Goal: Task Accomplishment & Management: Complete application form

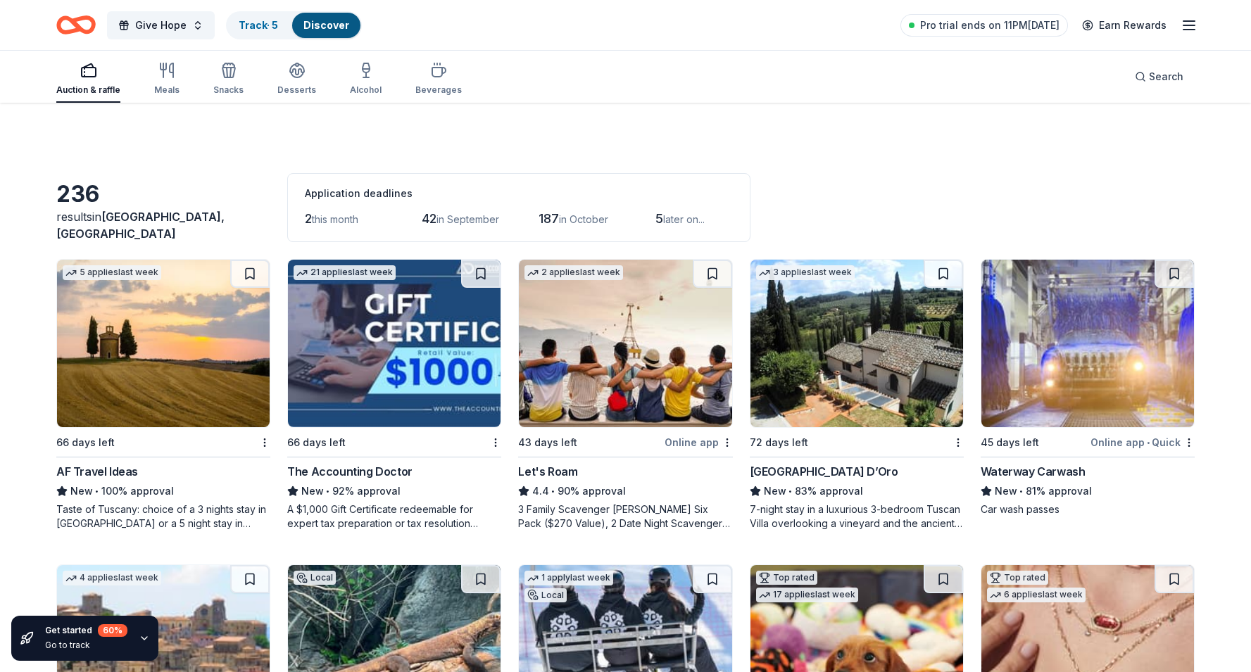
scroll to position [1279, 0]
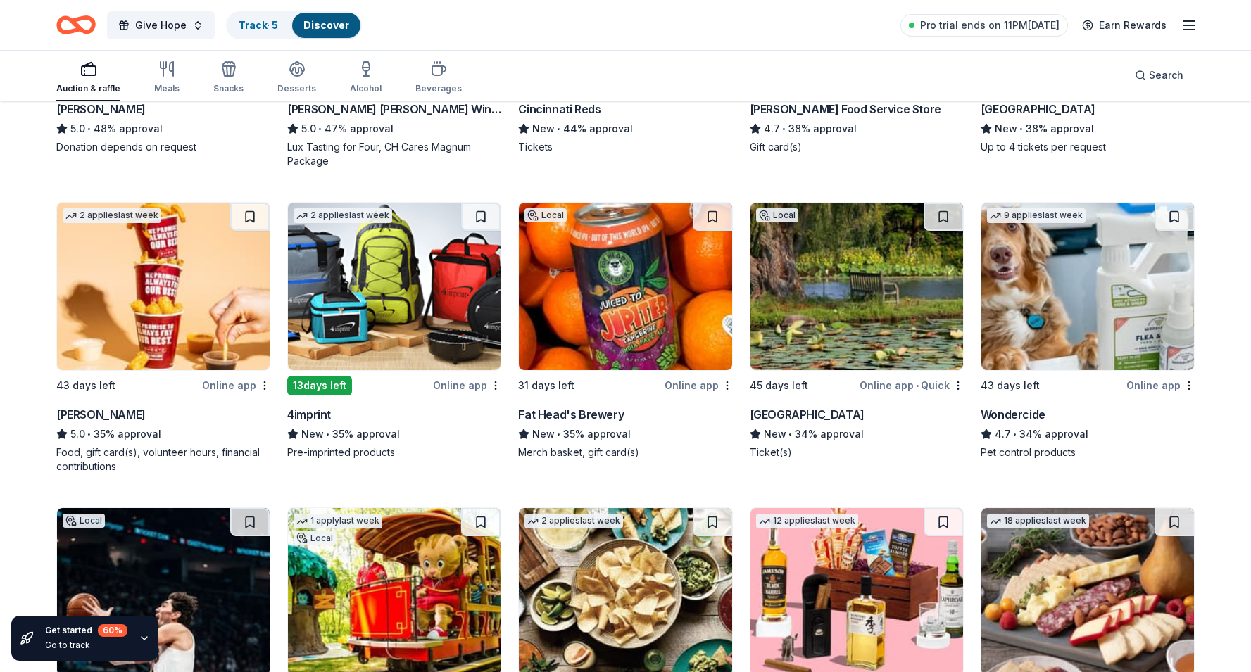
click at [646, 300] on img at bounding box center [625, 287] width 213 height 168
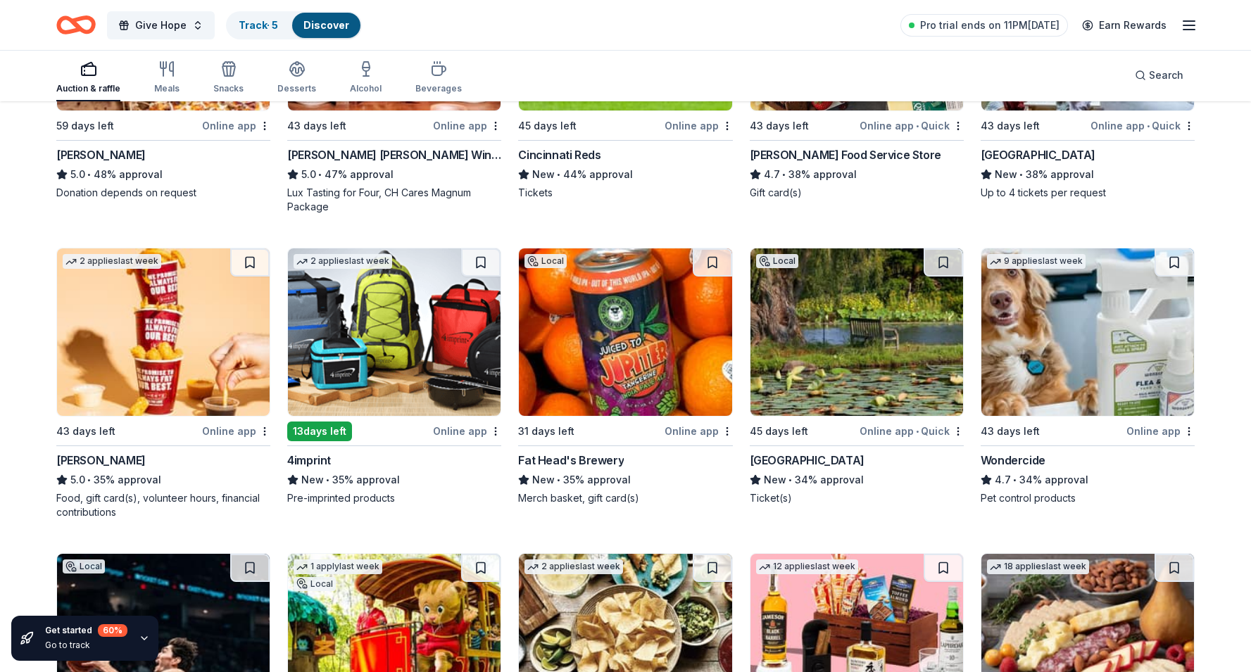
scroll to position [1234, 0]
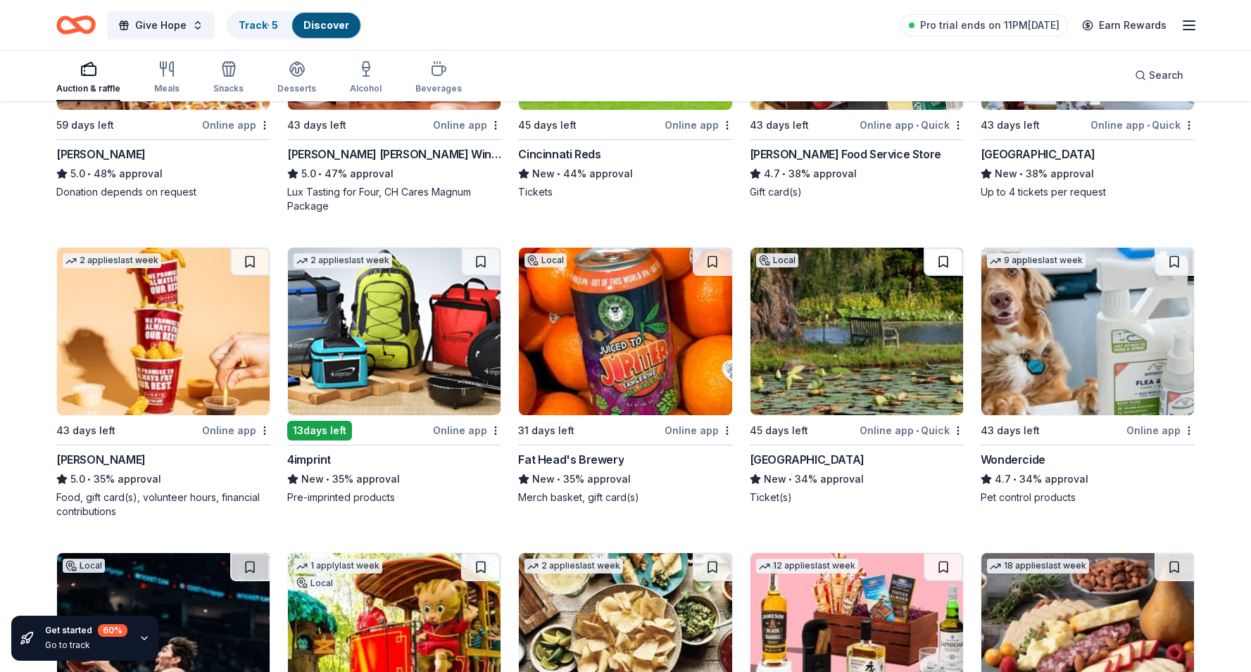
click at [939, 262] on button at bounding box center [943, 262] width 39 height 28
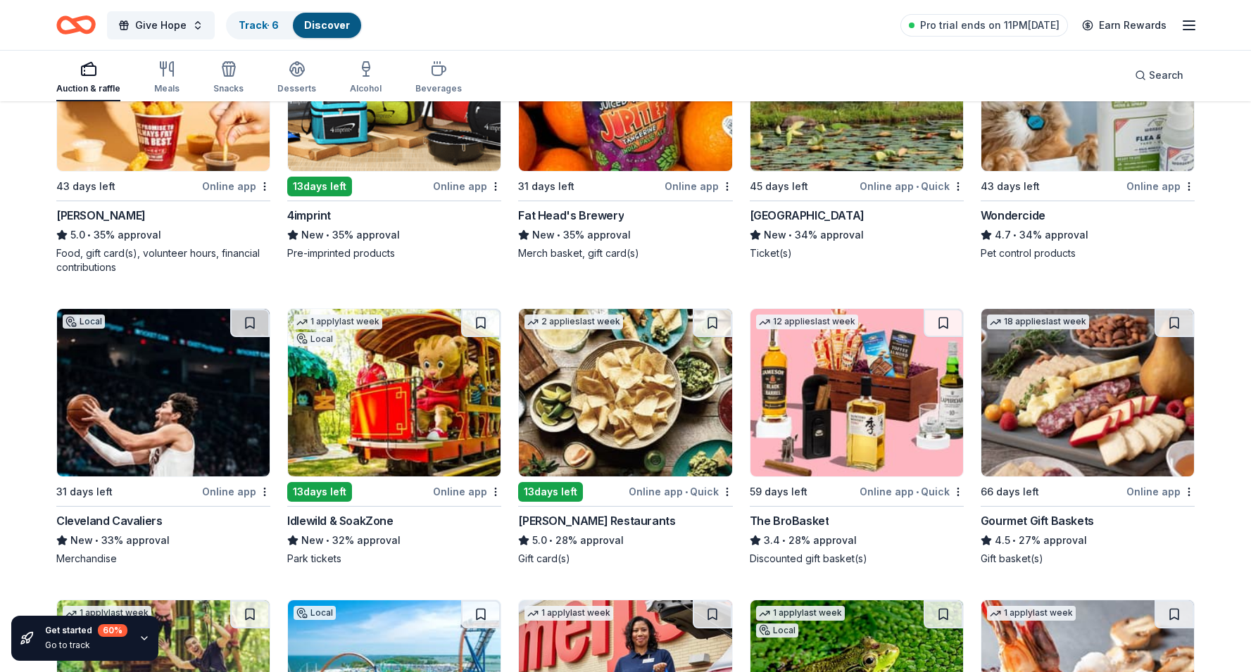
scroll to position [1497, 0]
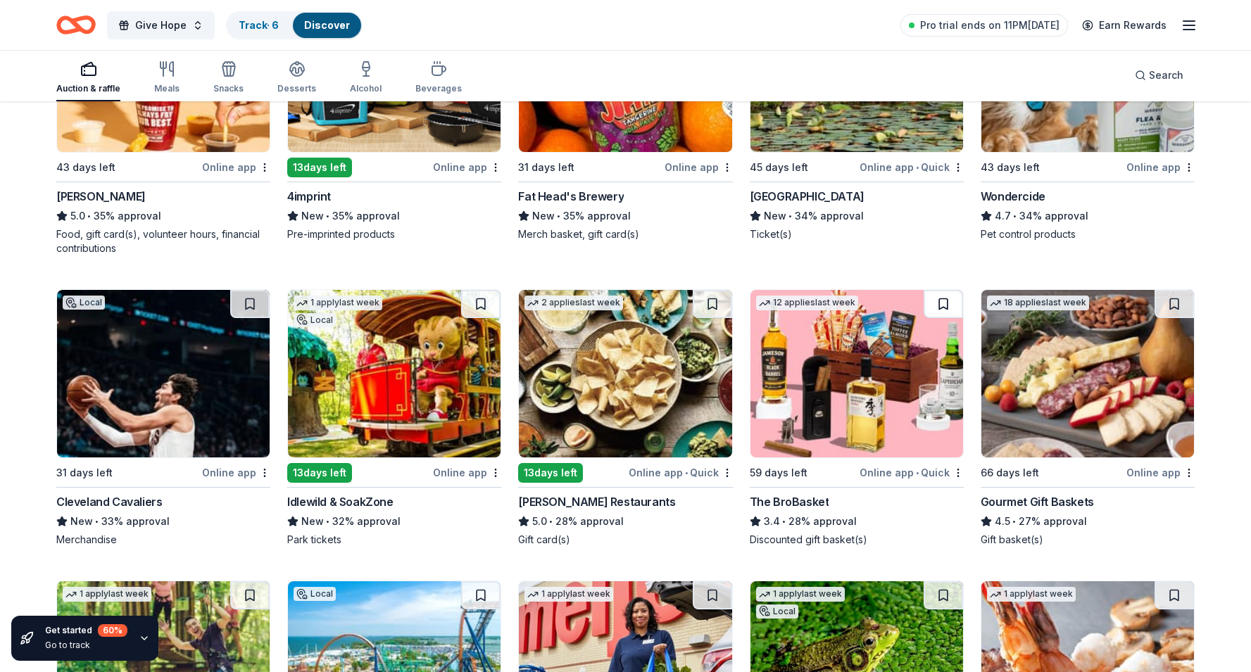
click at [939, 302] on button at bounding box center [943, 304] width 39 height 28
click at [1175, 301] on button at bounding box center [1174, 304] width 39 height 28
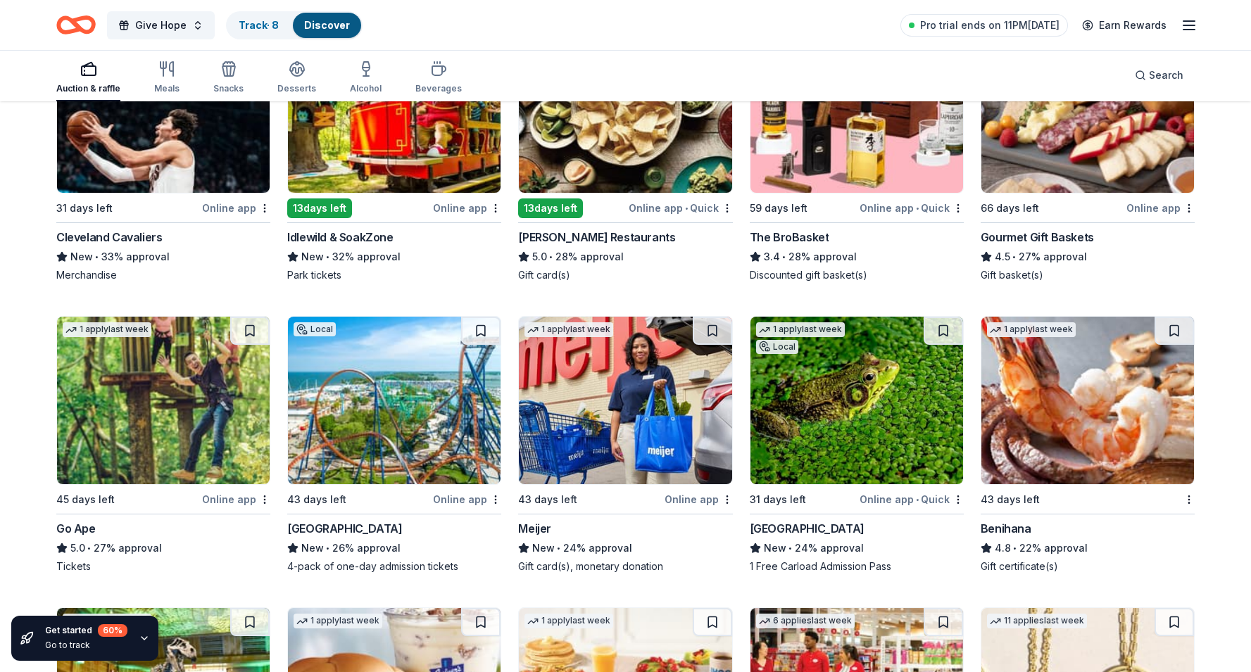
scroll to position [1768, 0]
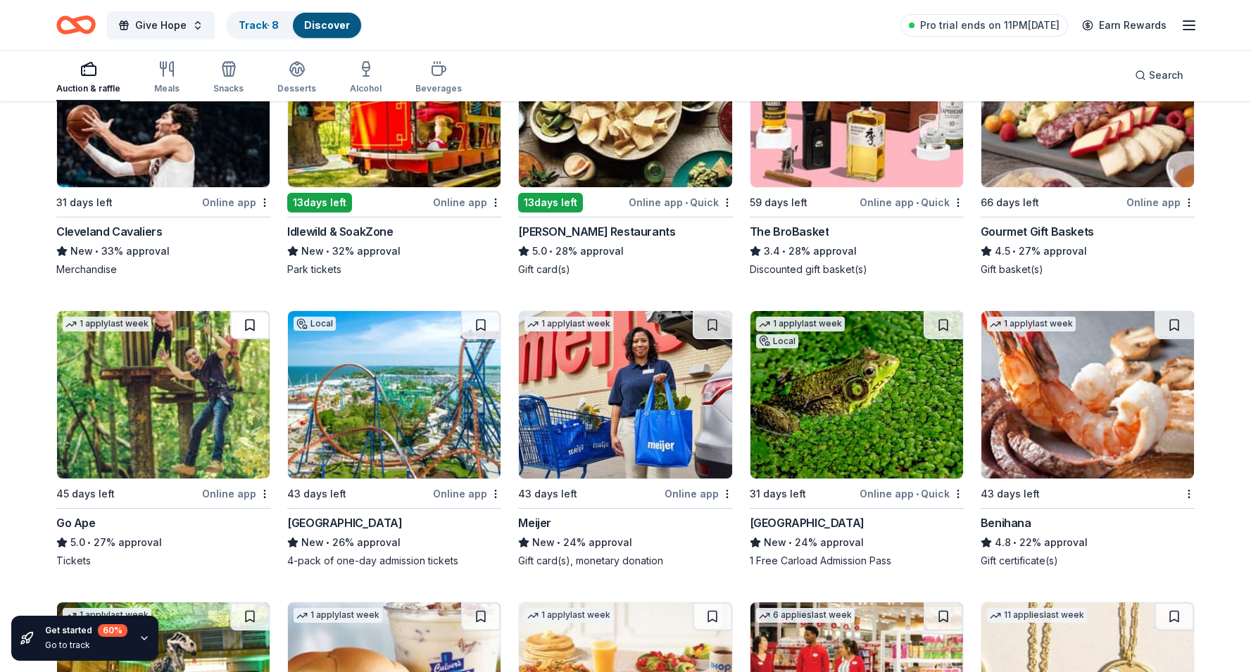
click at [251, 325] on button at bounding box center [249, 325] width 39 height 28
click at [474, 326] on button at bounding box center [480, 325] width 39 height 28
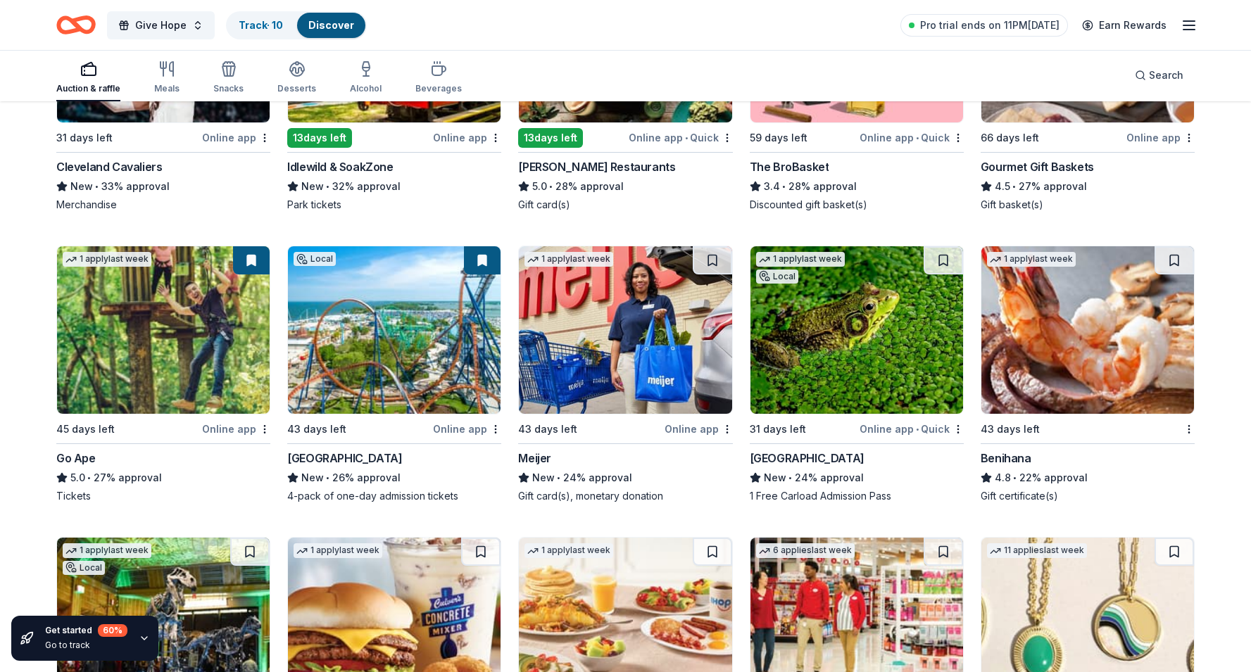
scroll to position [1835, 0]
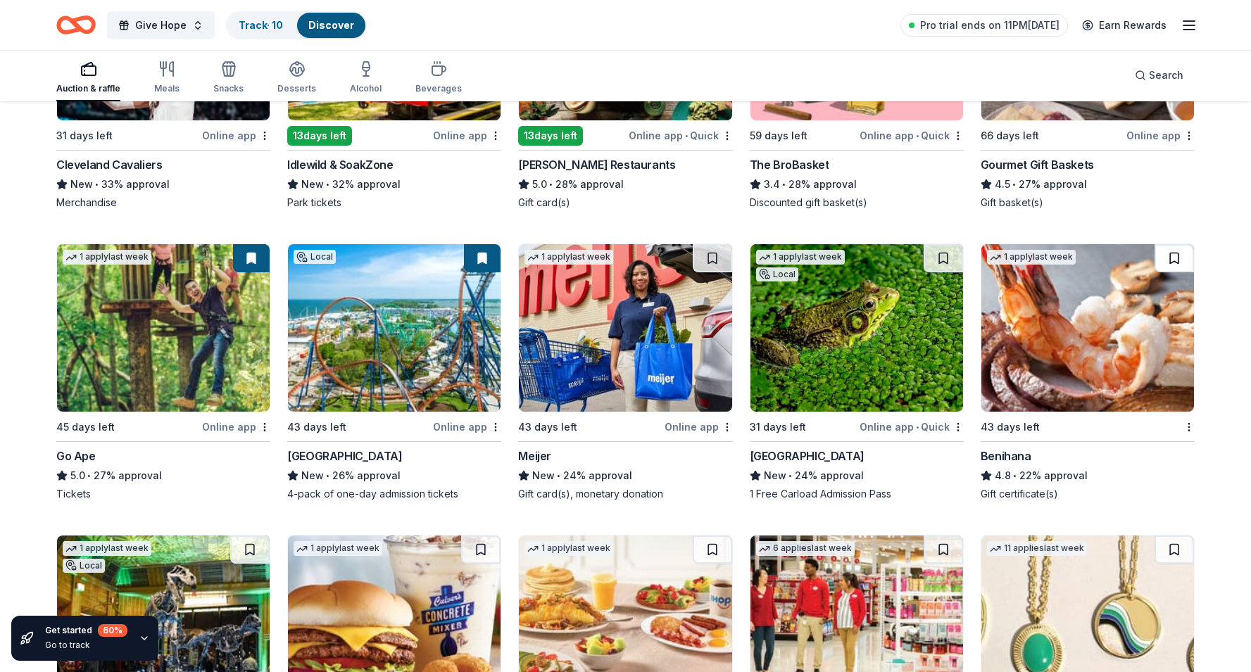
click at [1187, 254] on button at bounding box center [1174, 258] width 39 height 28
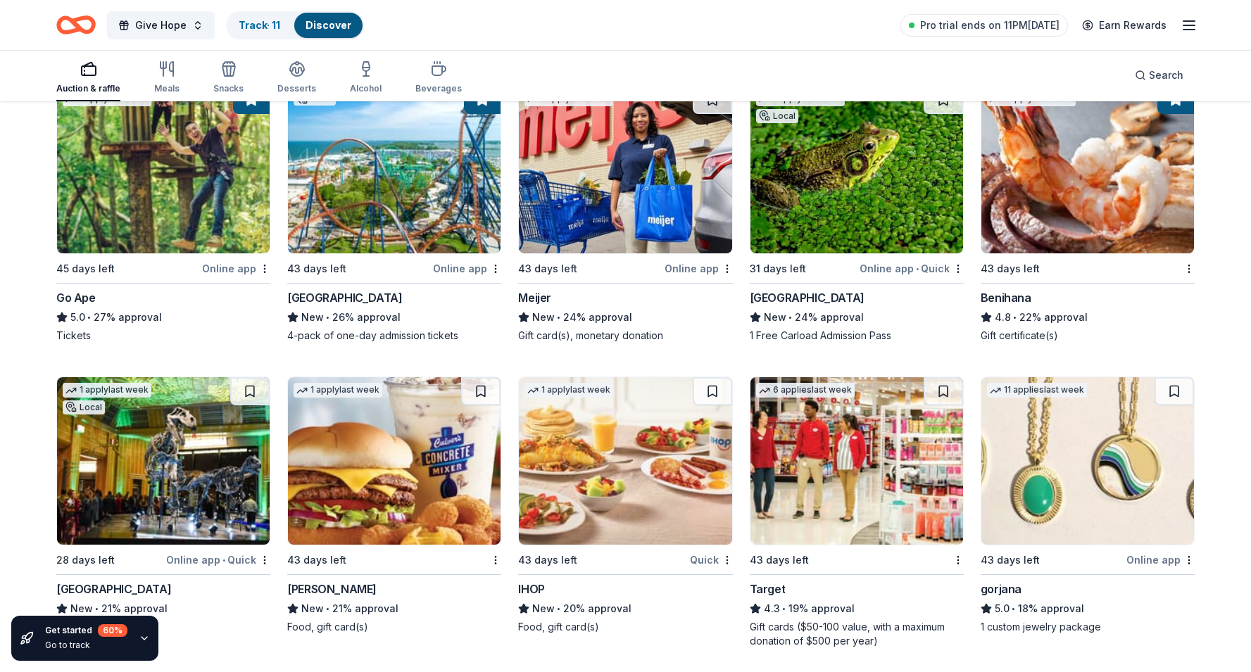
scroll to position [2138, 0]
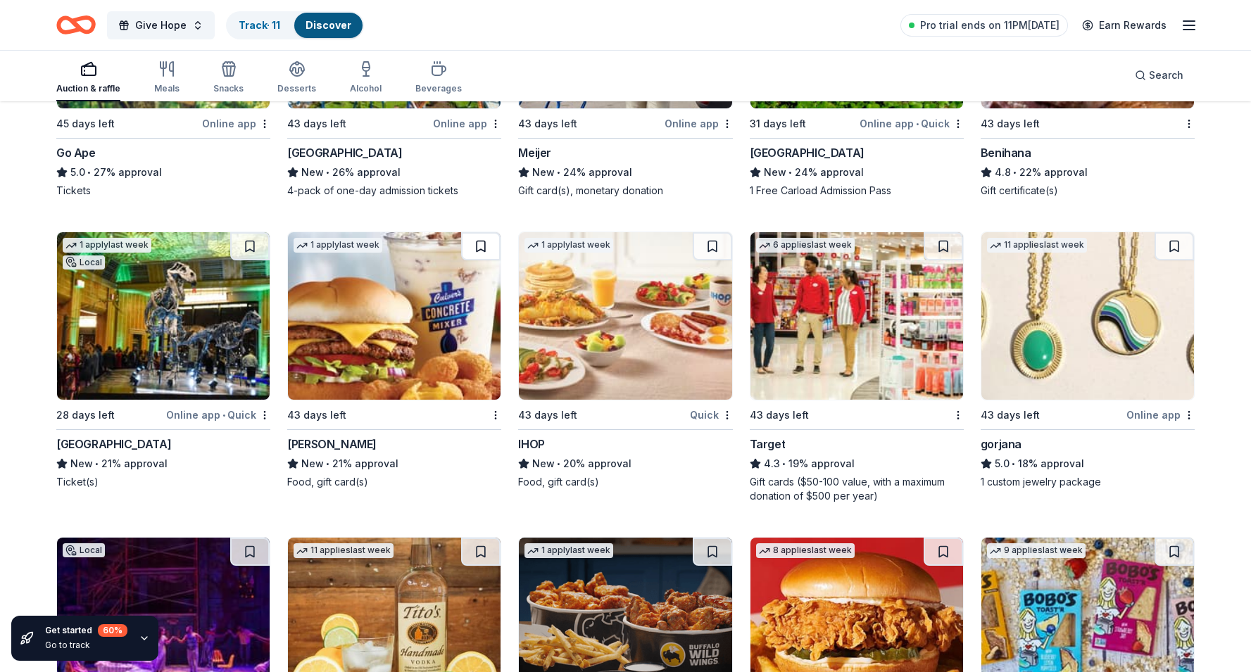
click at [477, 250] on button at bounding box center [480, 246] width 39 height 28
click at [724, 244] on button at bounding box center [712, 246] width 39 height 28
click at [943, 248] on button at bounding box center [943, 246] width 39 height 28
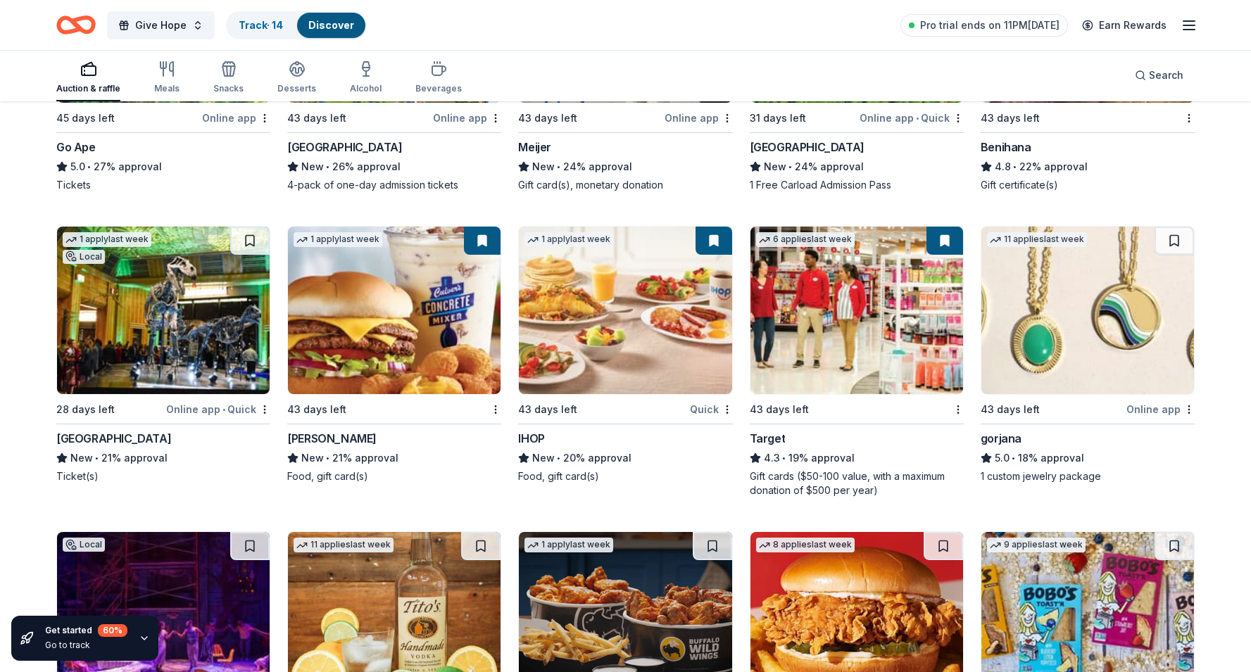
scroll to position [2147, 0]
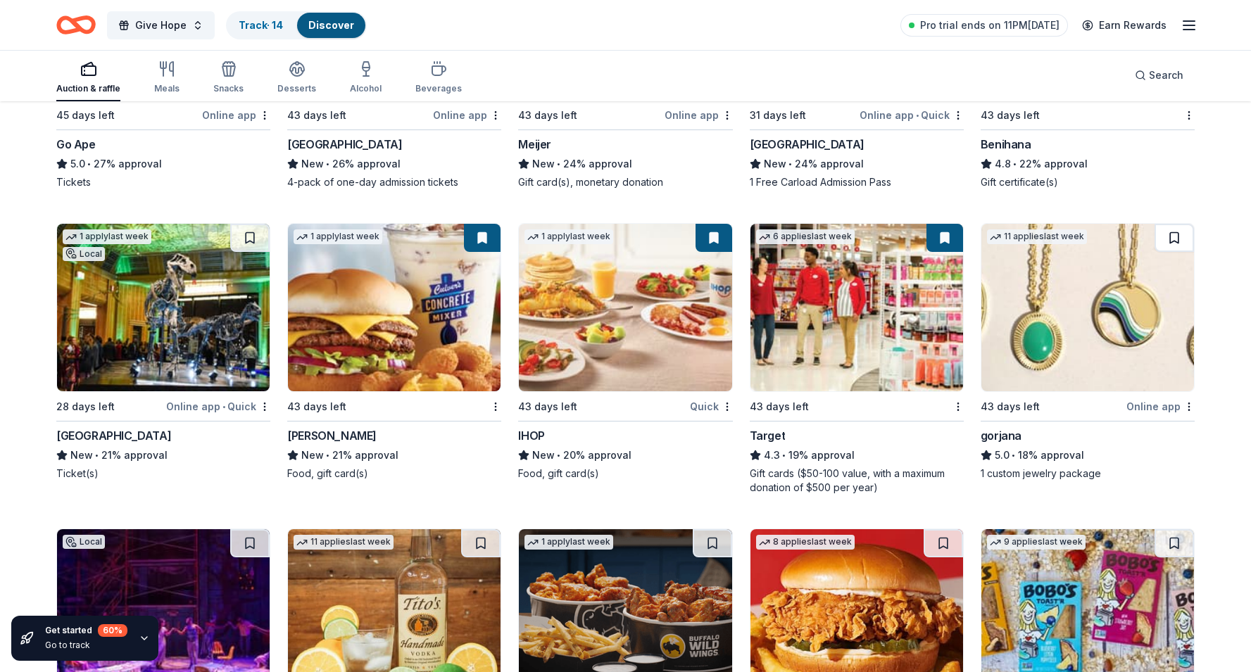
click at [1174, 247] on button at bounding box center [1174, 238] width 39 height 28
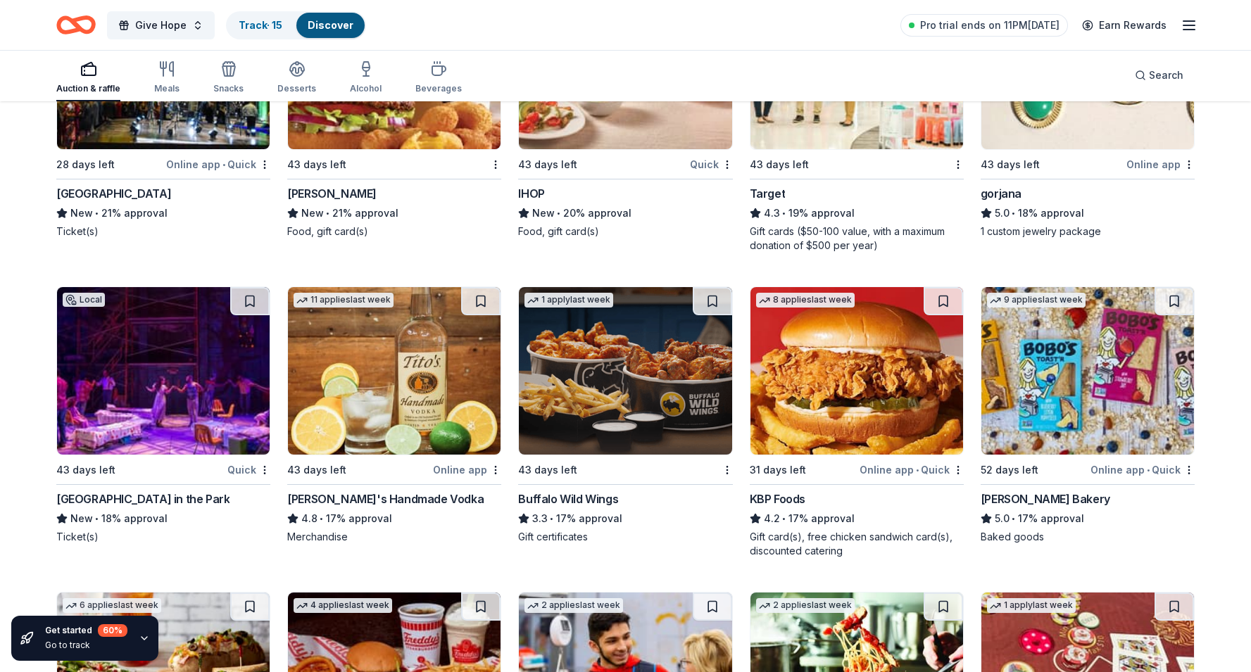
scroll to position [2412, 0]
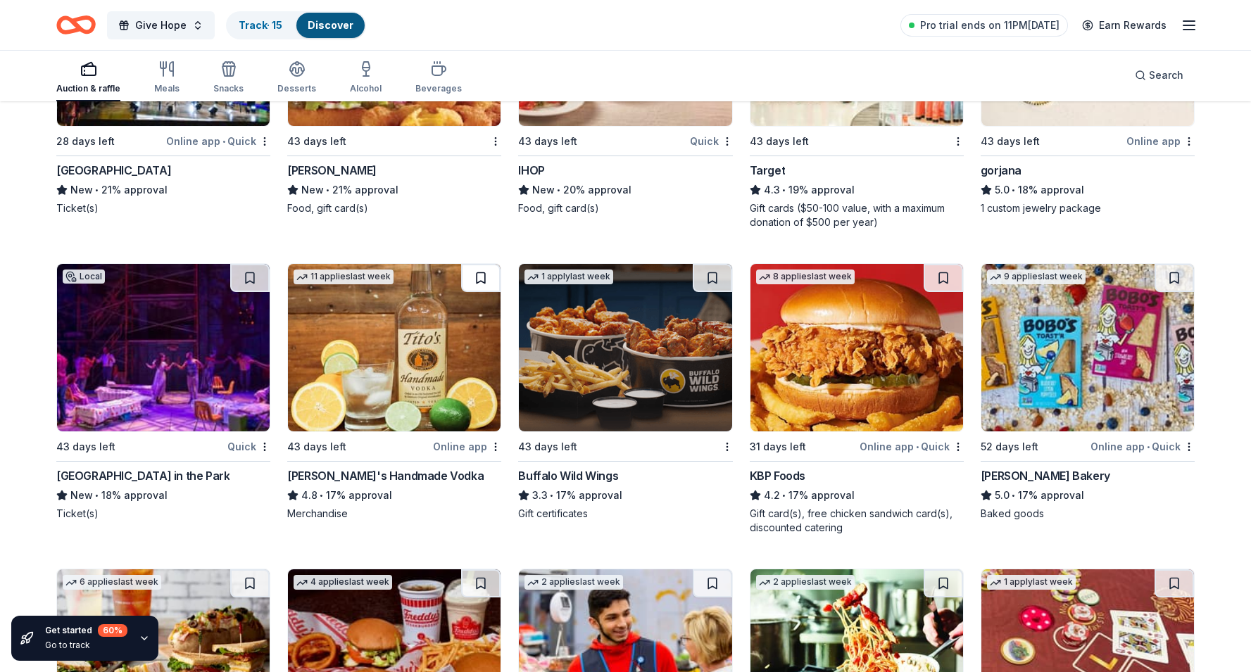
click at [476, 270] on button at bounding box center [480, 278] width 39 height 28
click at [709, 282] on button at bounding box center [712, 278] width 39 height 28
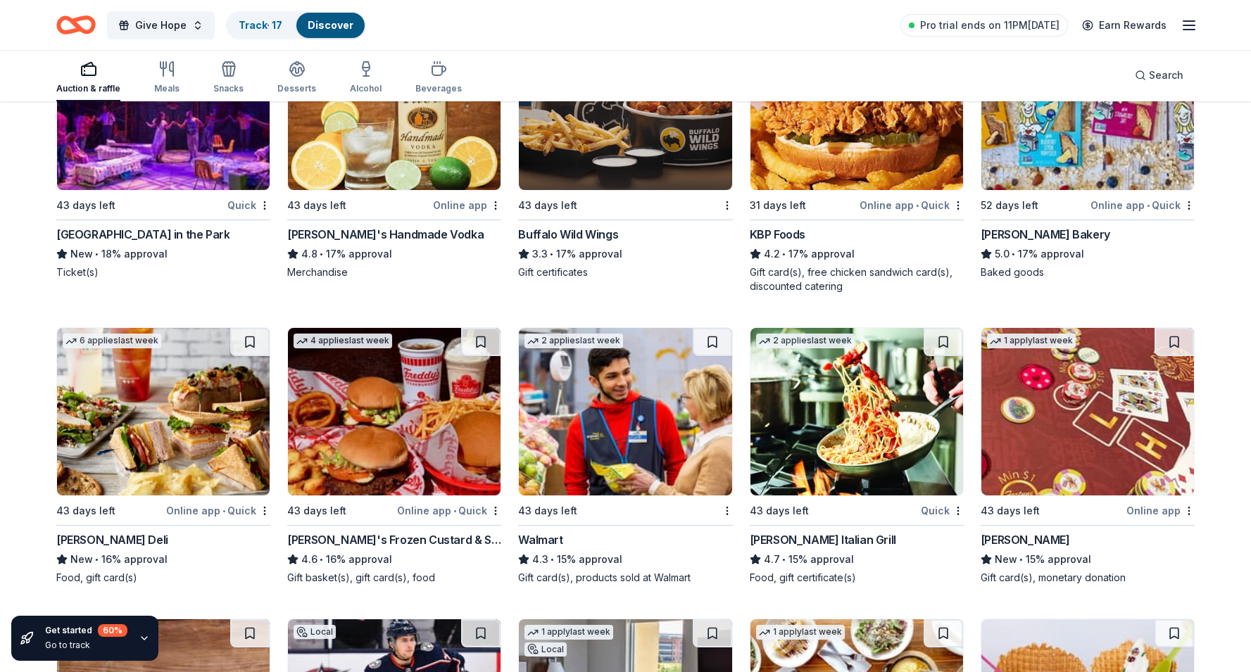
scroll to position [2671, 0]
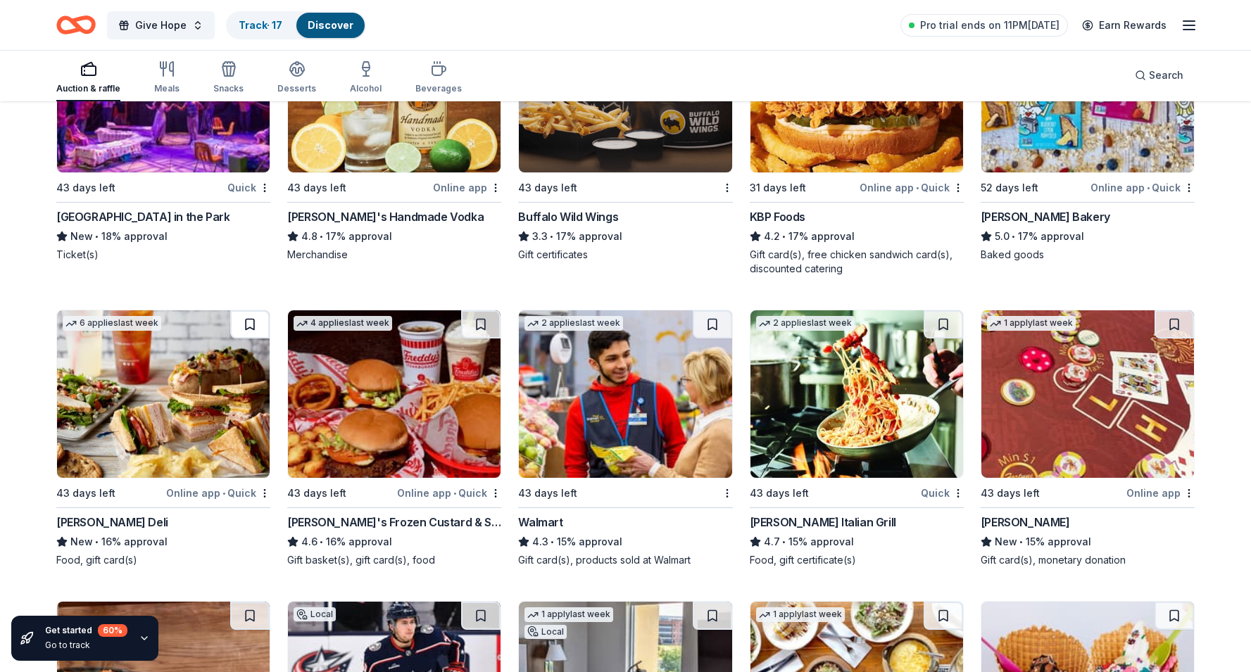
click at [249, 320] on button at bounding box center [249, 324] width 39 height 28
click at [486, 319] on button at bounding box center [480, 324] width 39 height 28
click at [708, 323] on button at bounding box center [712, 324] width 39 height 28
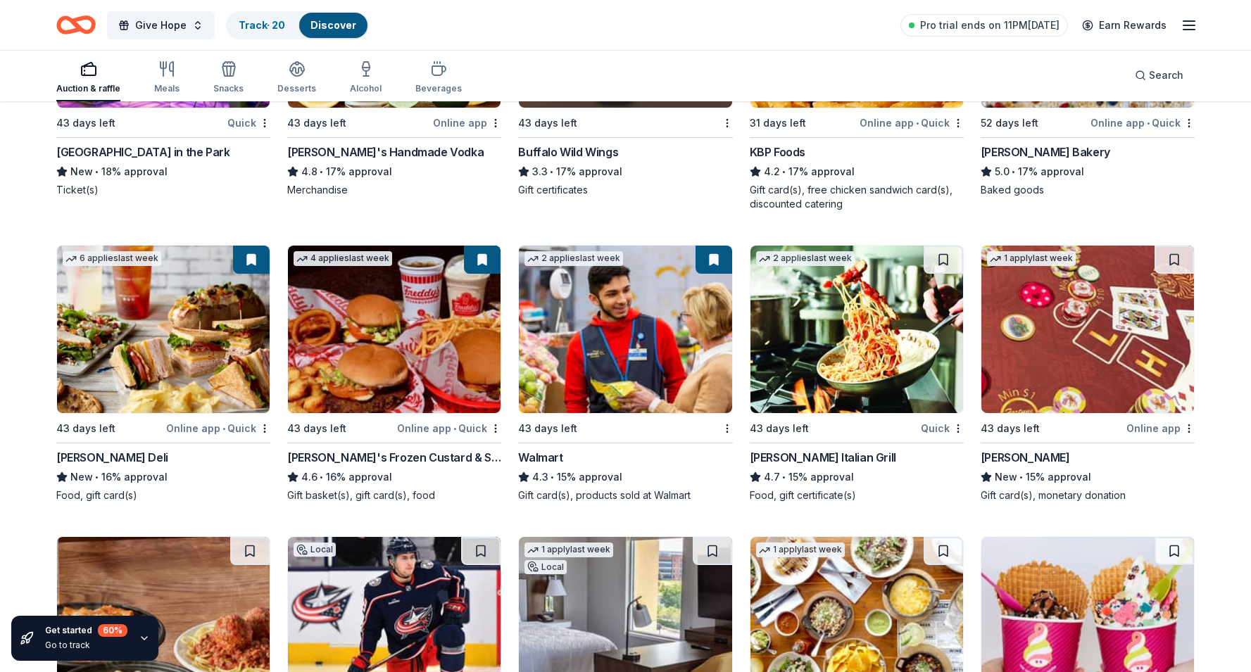
scroll to position [2737, 0]
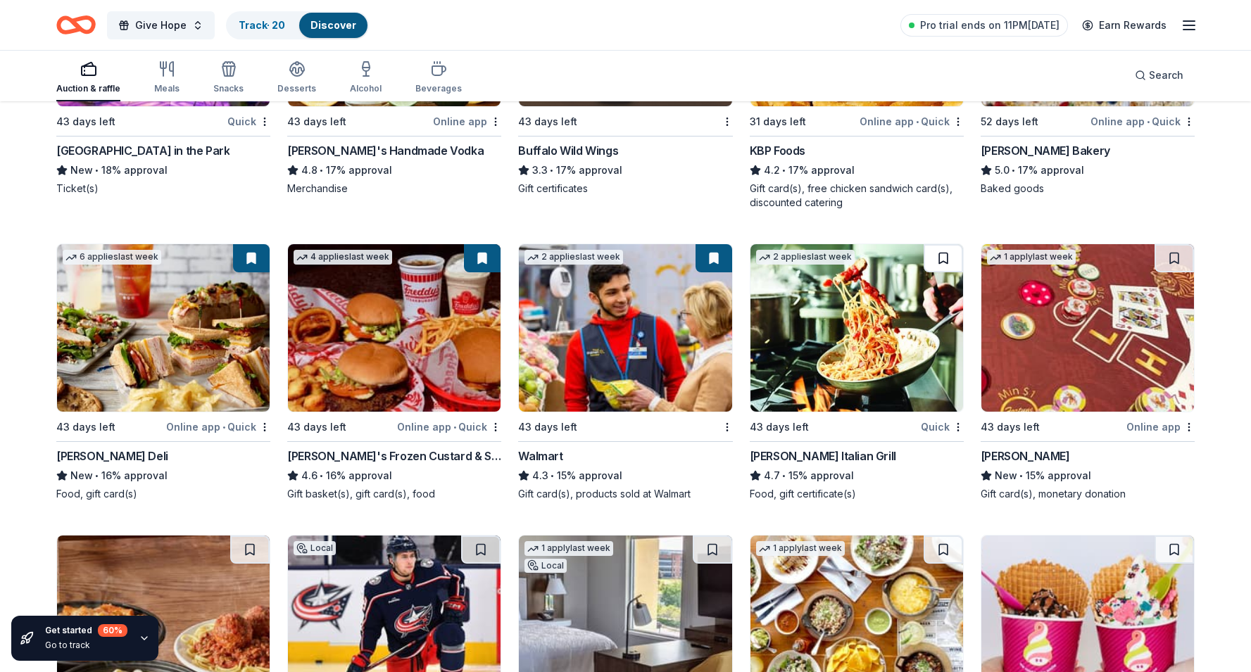
click at [943, 260] on button at bounding box center [943, 258] width 39 height 28
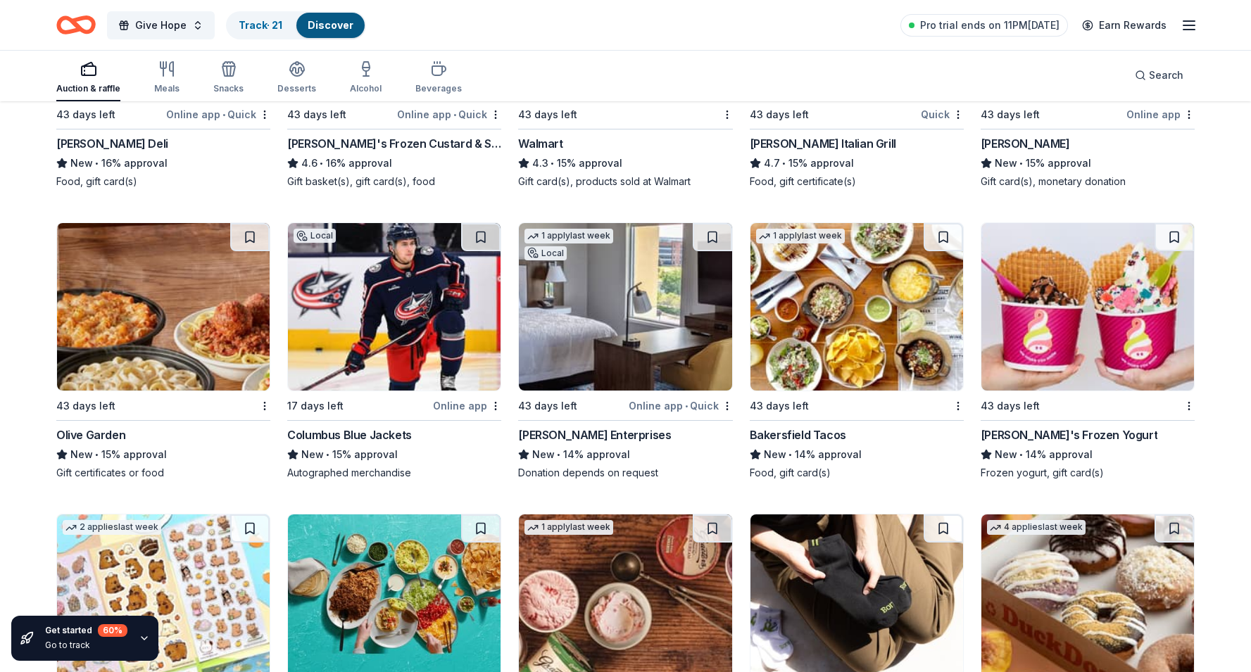
scroll to position [3051, 0]
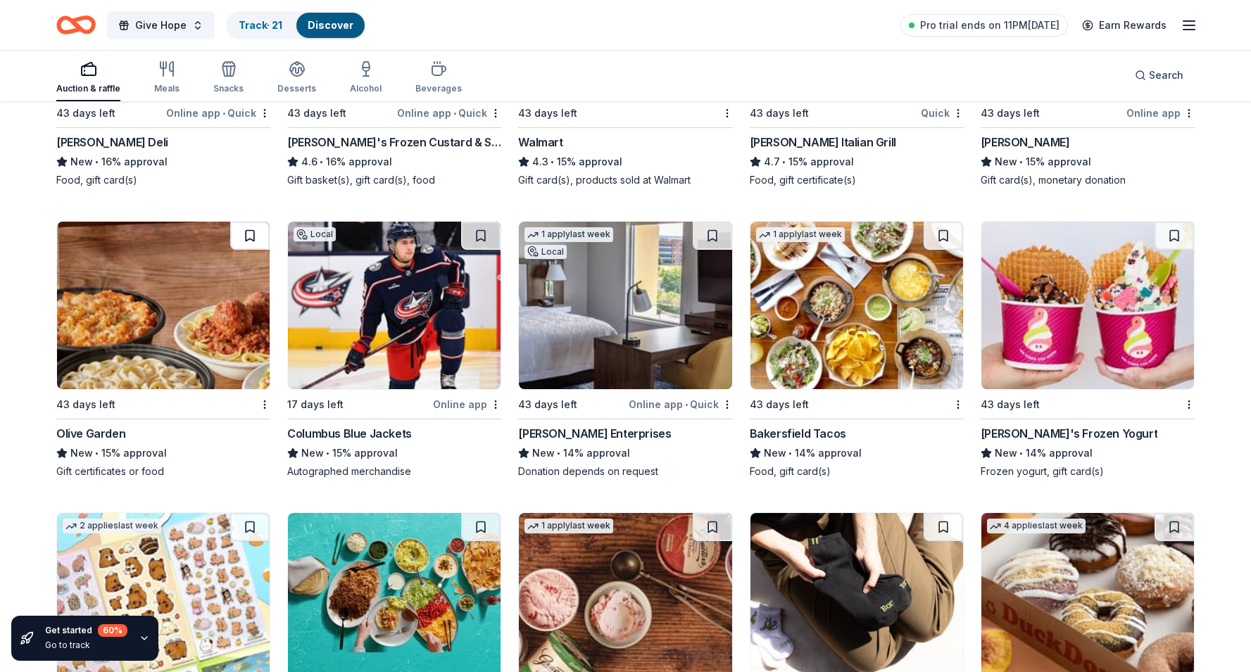
click at [263, 234] on button at bounding box center [249, 236] width 39 height 28
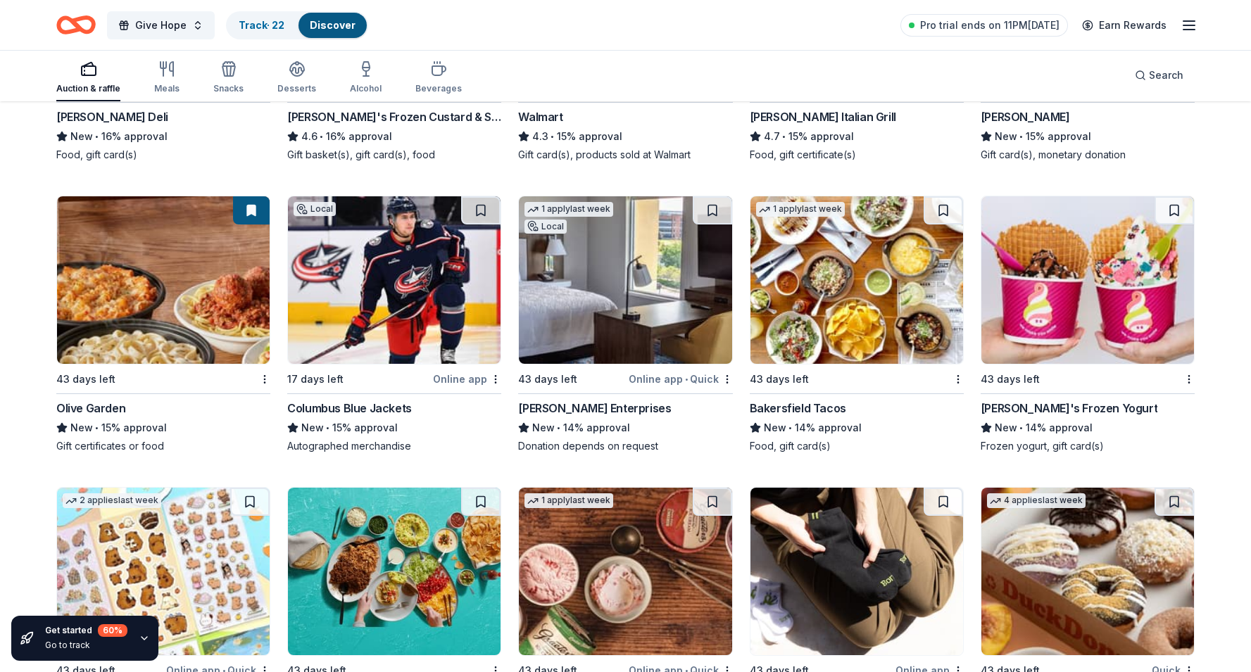
scroll to position [3082, 0]
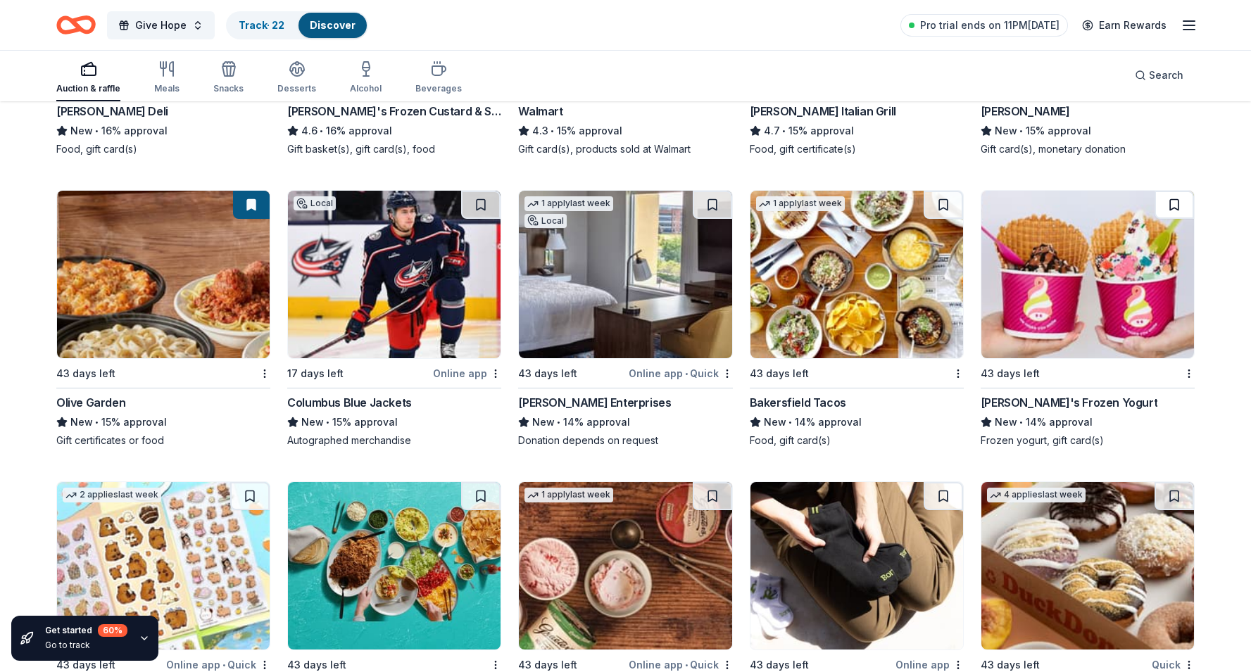
click at [1172, 208] on button at bounding box center [1174, 205] width 39 height 28
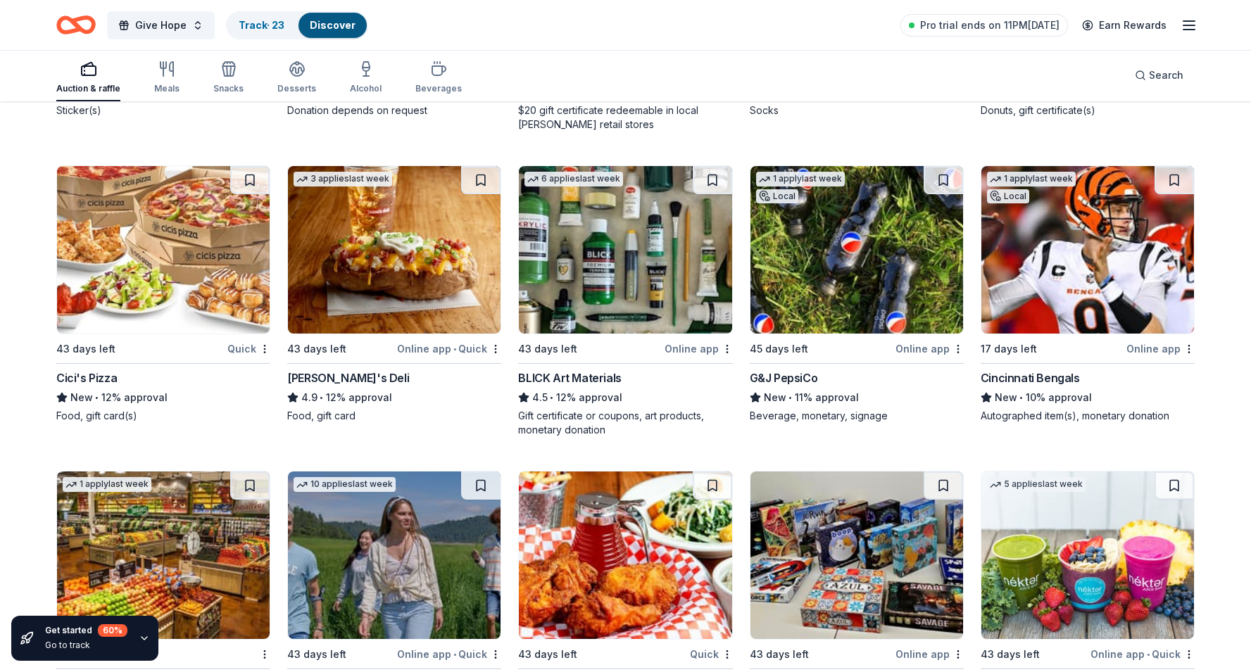
scroll to position [3704, 0]
click at [712, 175] on button at bounding box center [712, 179] width 39 height 28
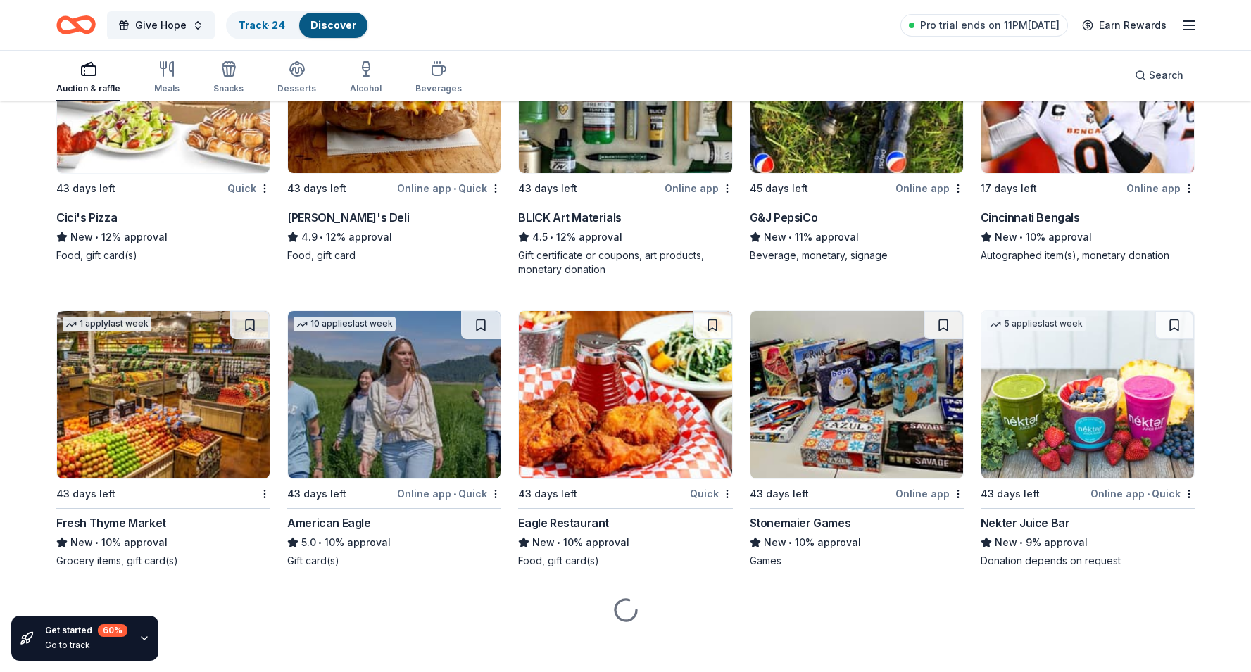
scroll to position [3873, 0]
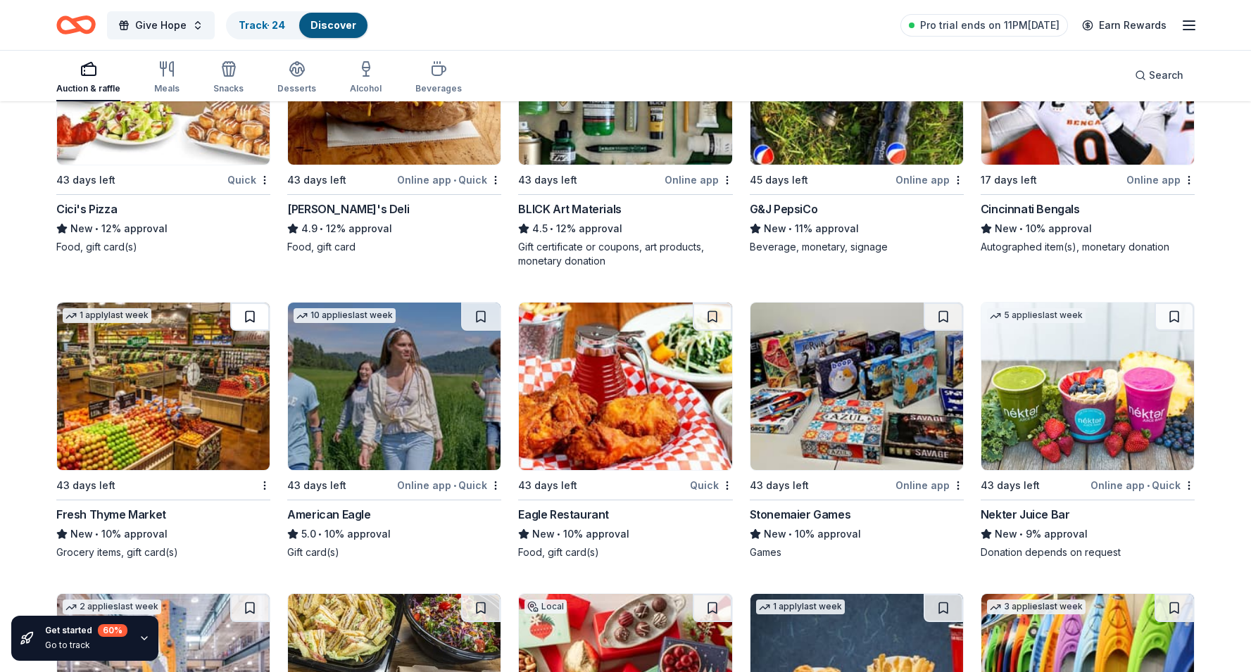
click at [253, 326] on button at bounding box center [249, 317] width 39 height 28
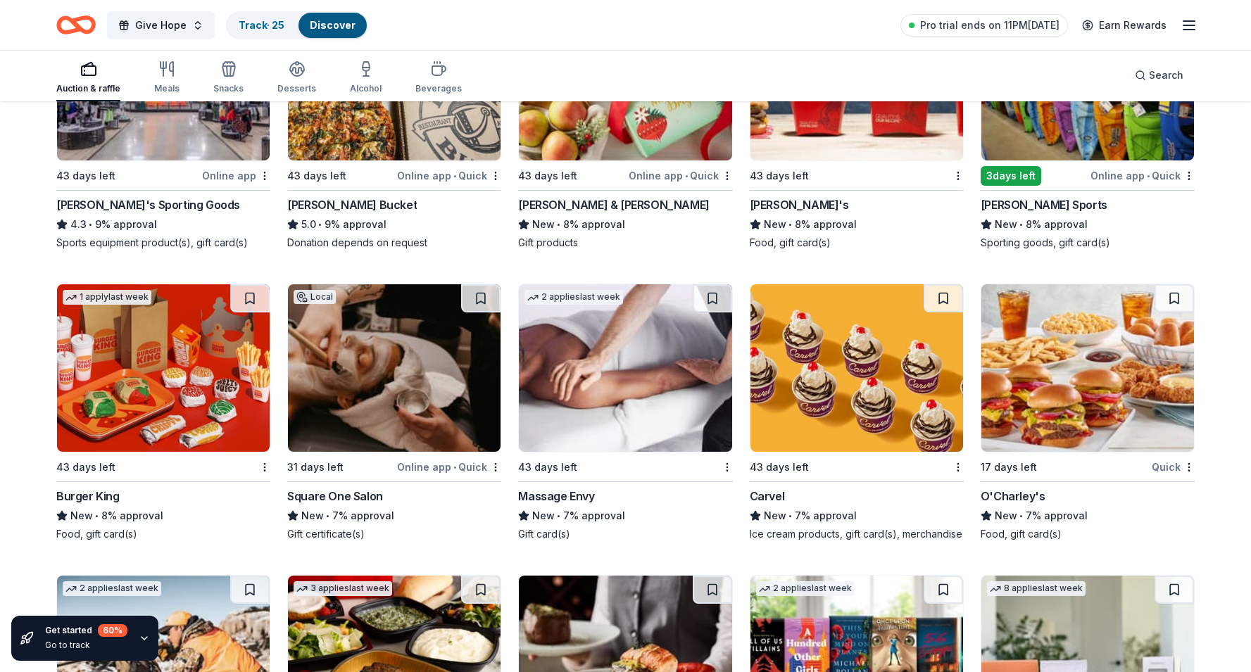
scroll to position [4475, 0]
click at [256, 301] on button at bounding box center [249, 298] width 39 height 28
click at [722, 300] on button at bounding box center [712, 298] width 39 height 28
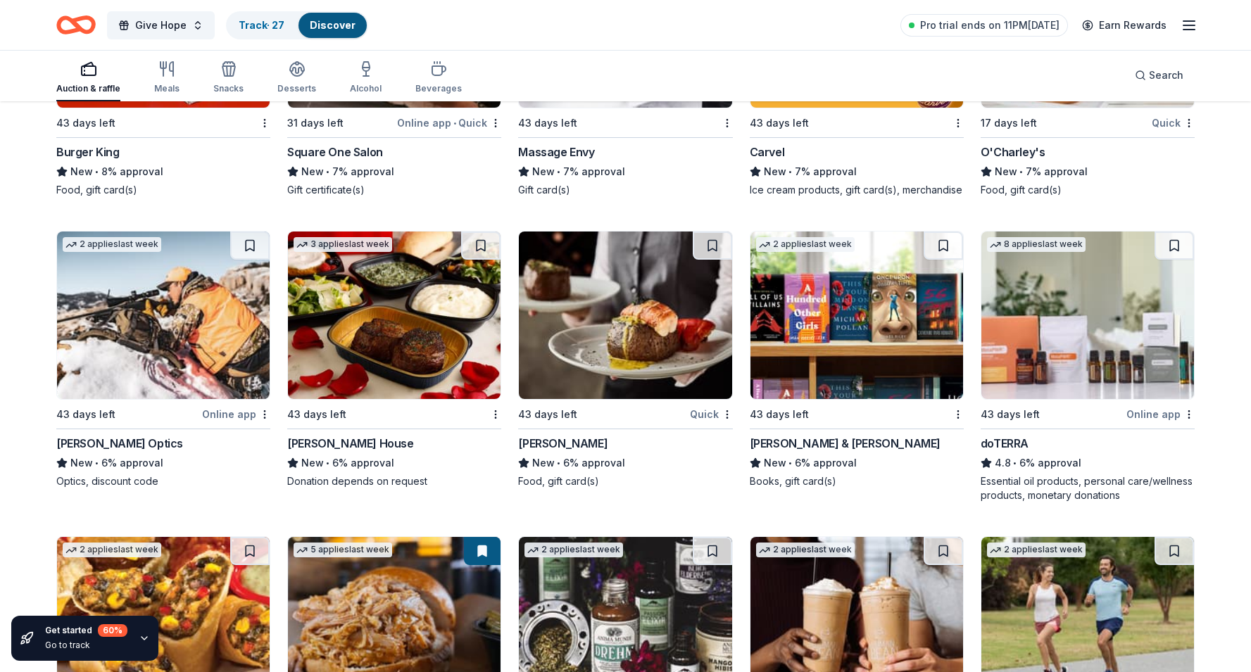
scroll to position [4822, 0]
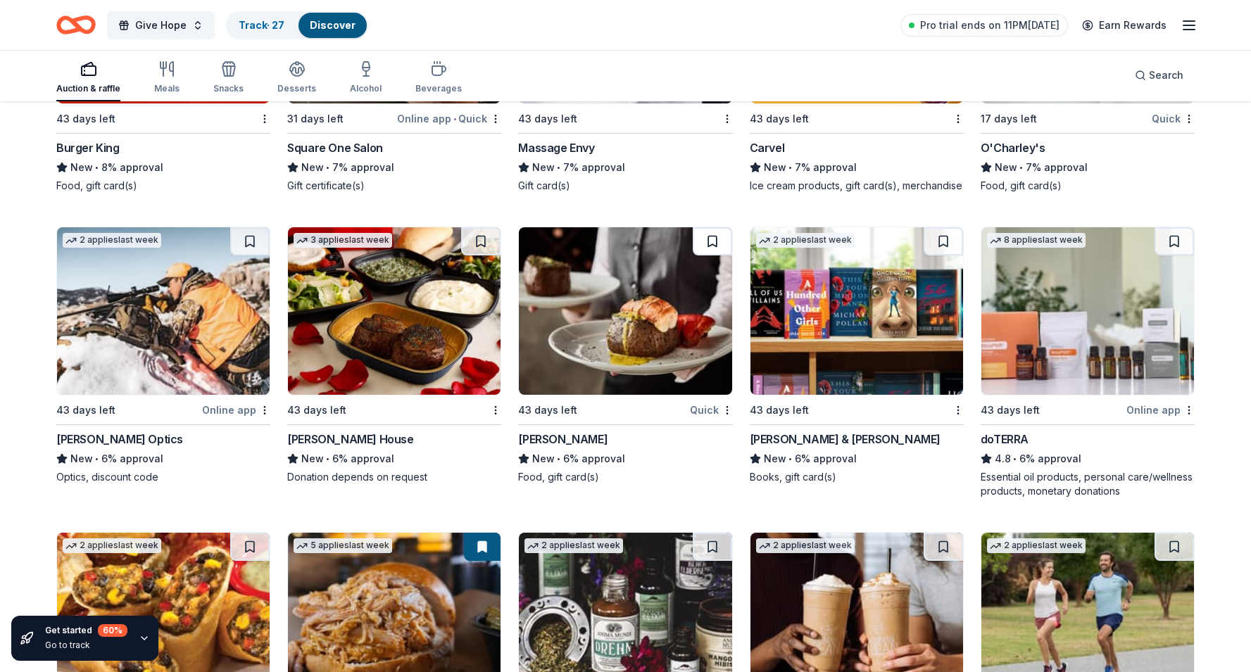
click at [712, 230] on button at bounding box center [712, 241] width 39 height 28
click at [463, 244] on button at bounding box center [480, 241] width 39 height 28
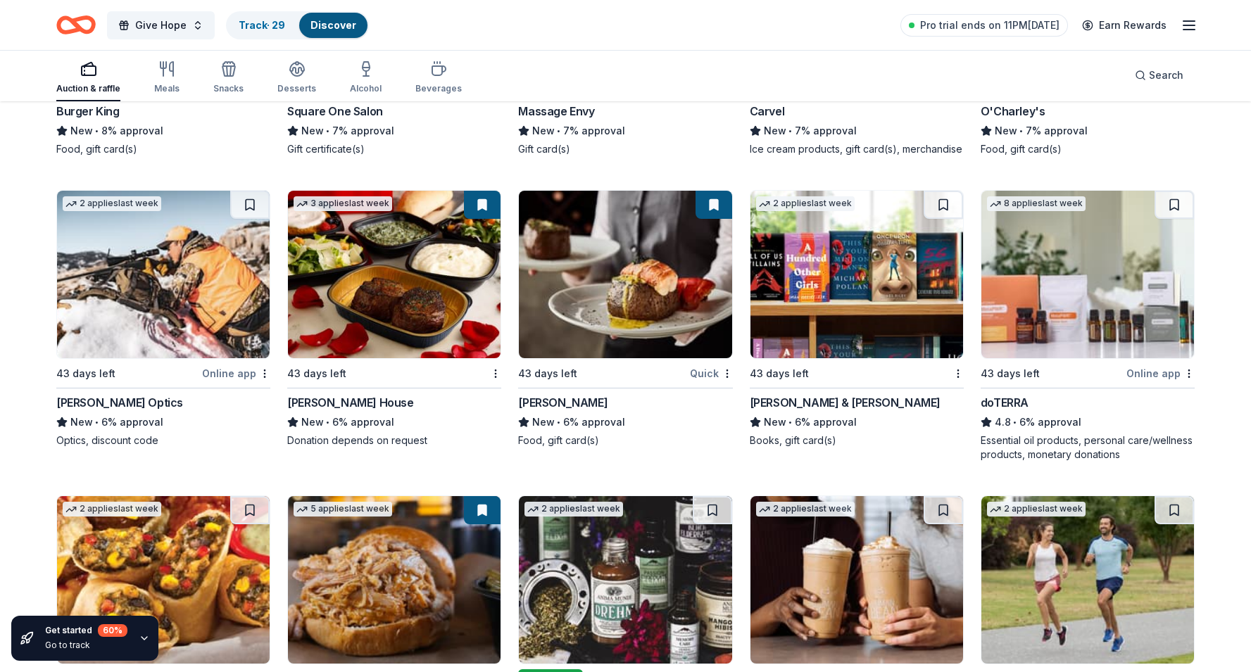
scroll to position [4863, 0]
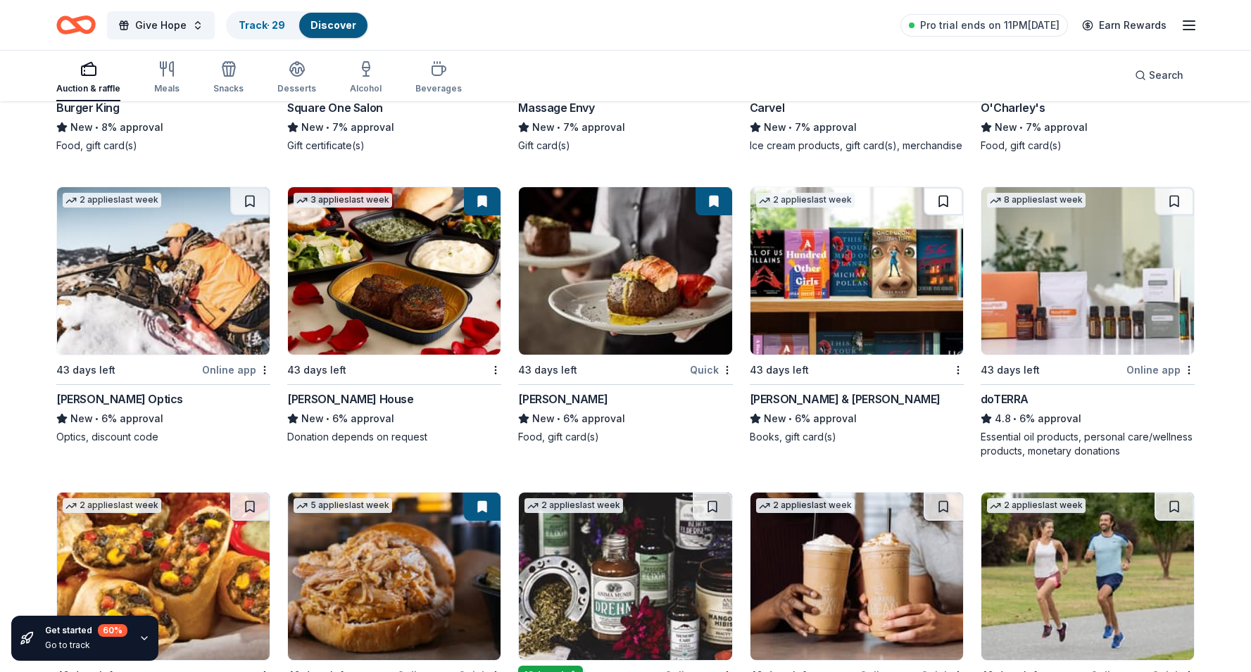
click at [946, 195] on button at bounding box center [943, 201] width 39 height 28
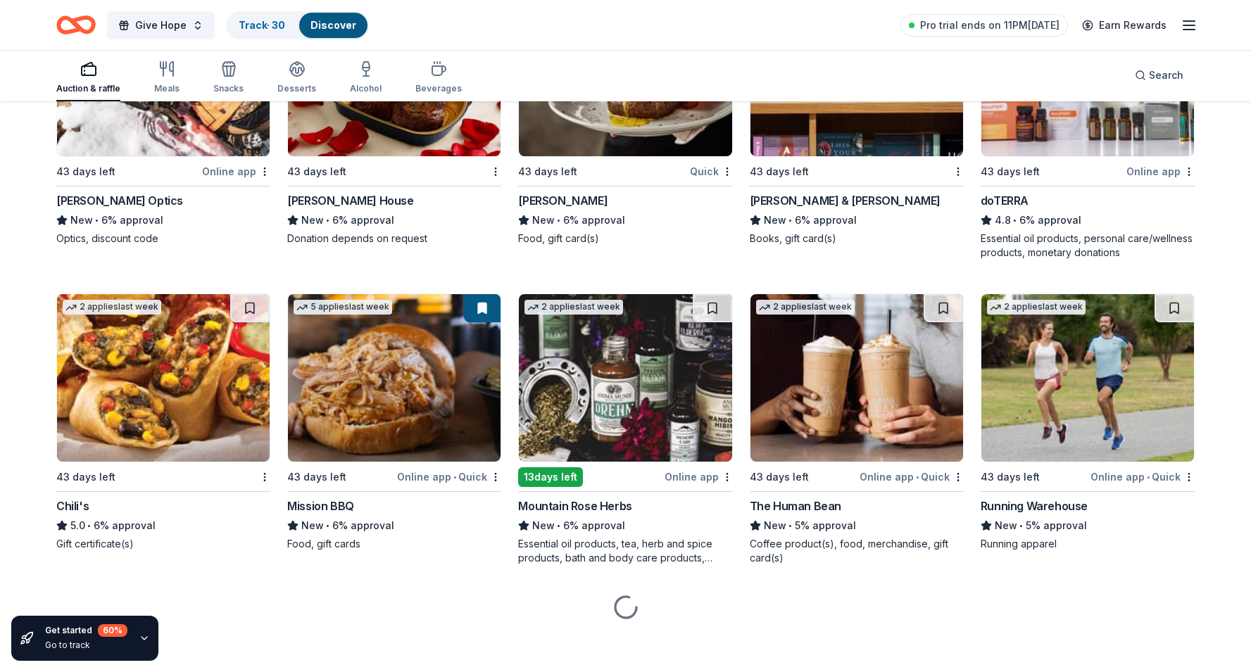
scroll to position [5067, 0]
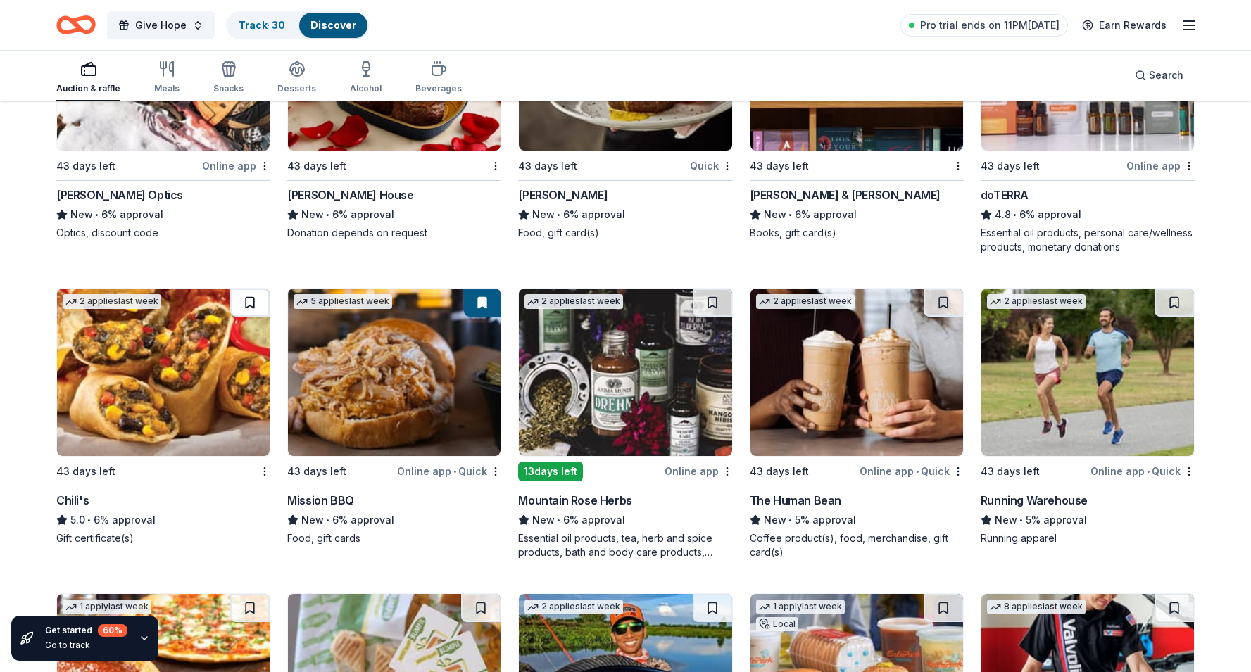
click at [244, 305] on button at bounding box center [249, 303] width 39 height 28
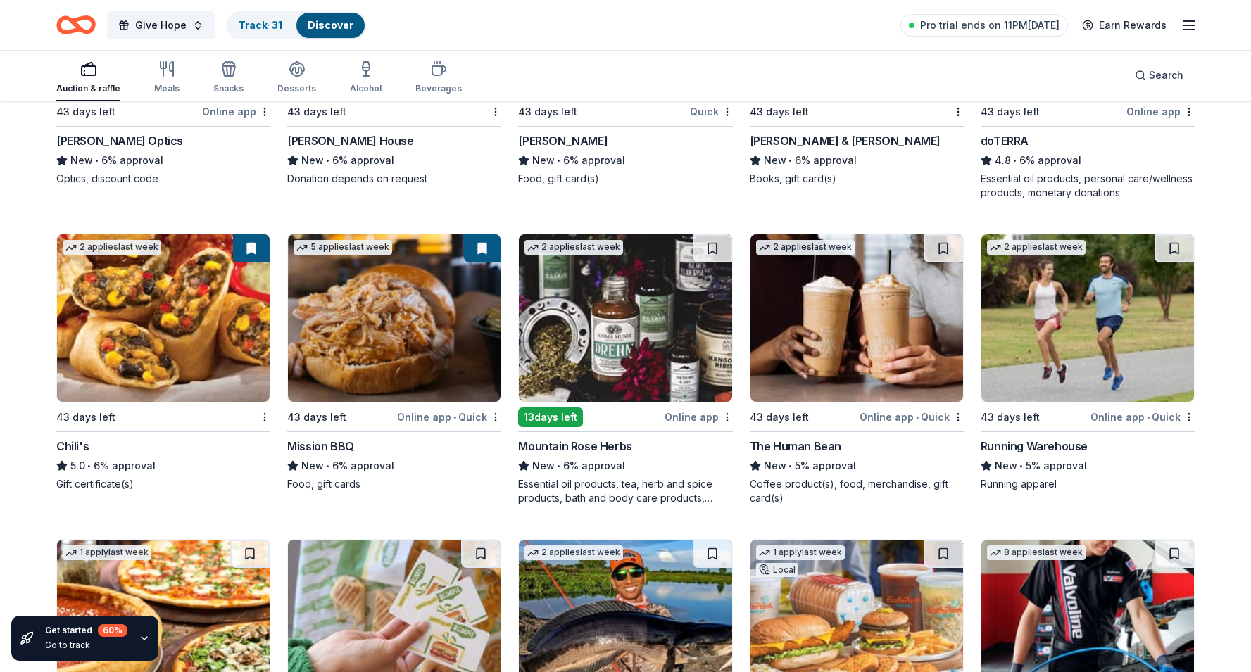
scroll to position [5121, 0]
click at [952, 251] on button at bounding box center [943, 248] width 39 height 28
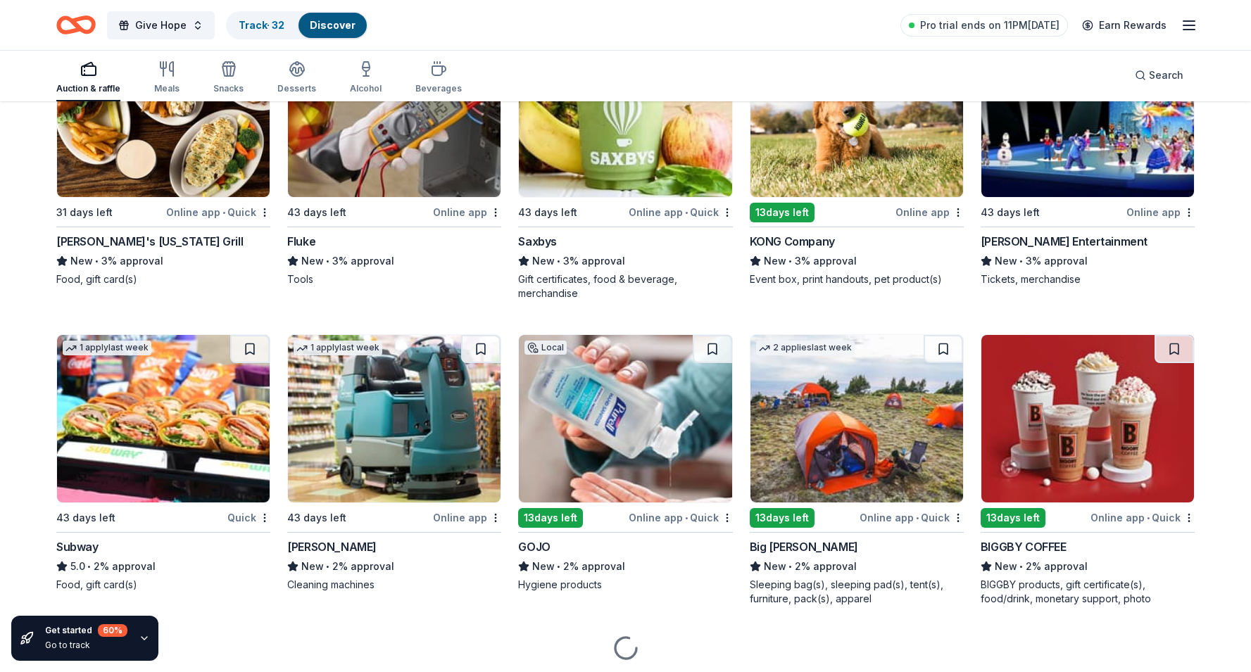
scroll to position [6886, 0]
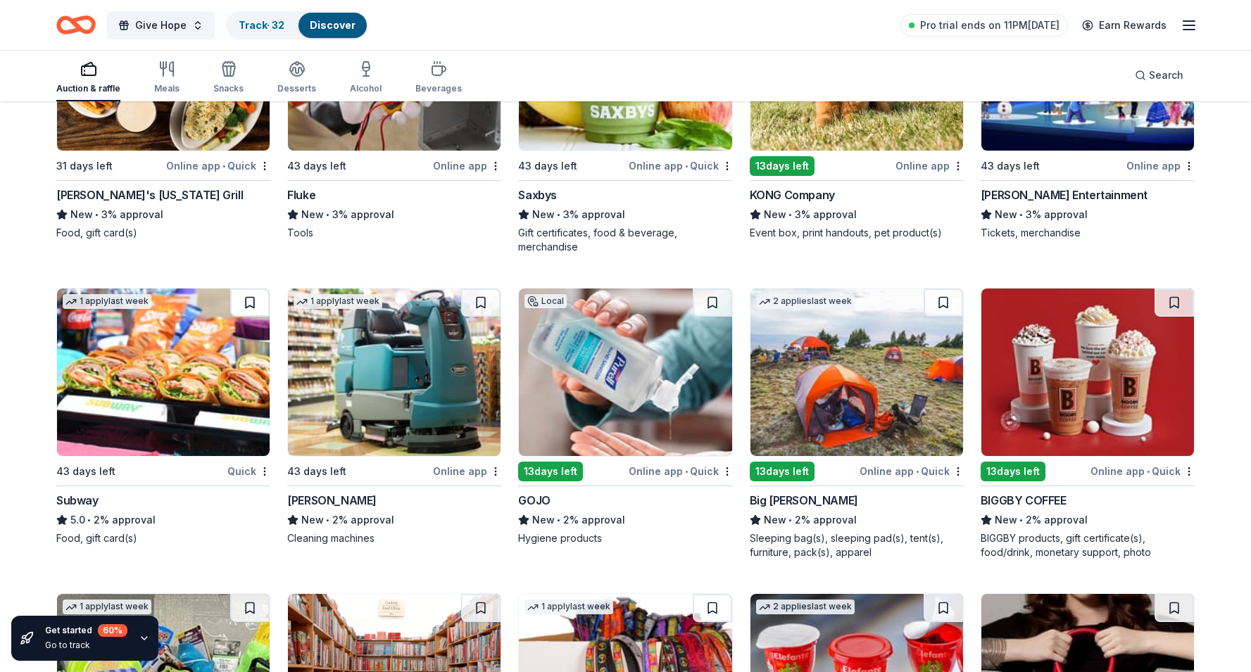
click at [256, 302] on button at bounding box center [249, 303] width 39 height 28
click at [711, 301] on button at bounding box center [712, 303] width 39 height 28
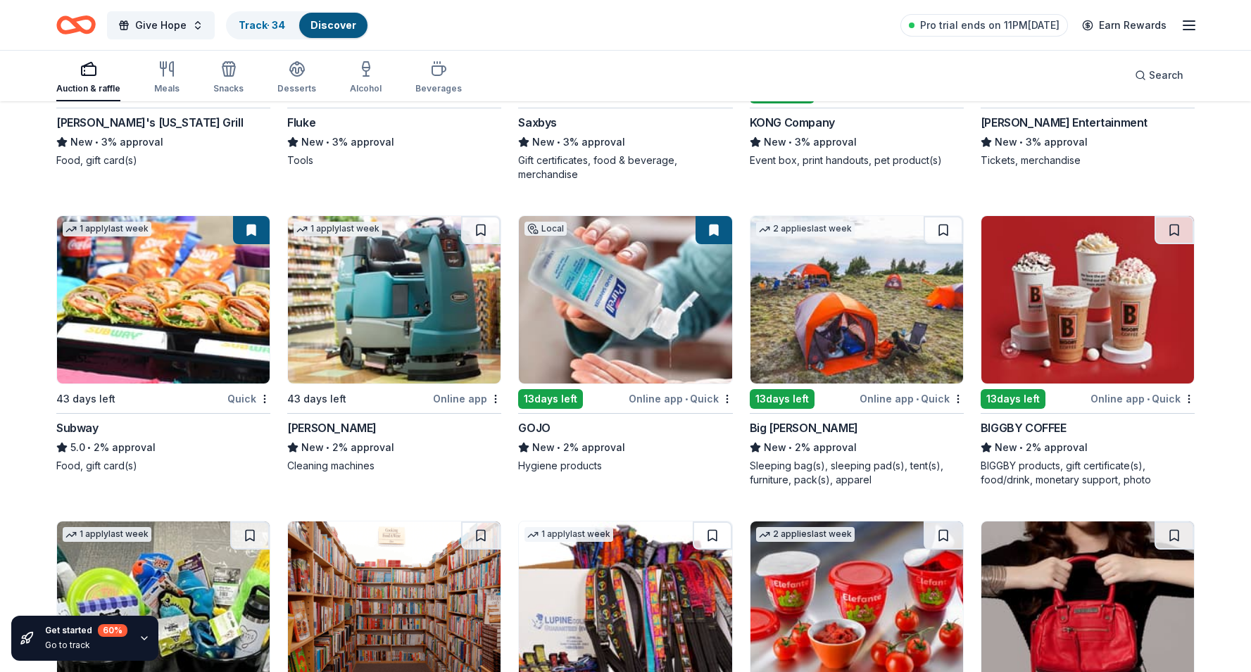
scroll to position [6960, 0]
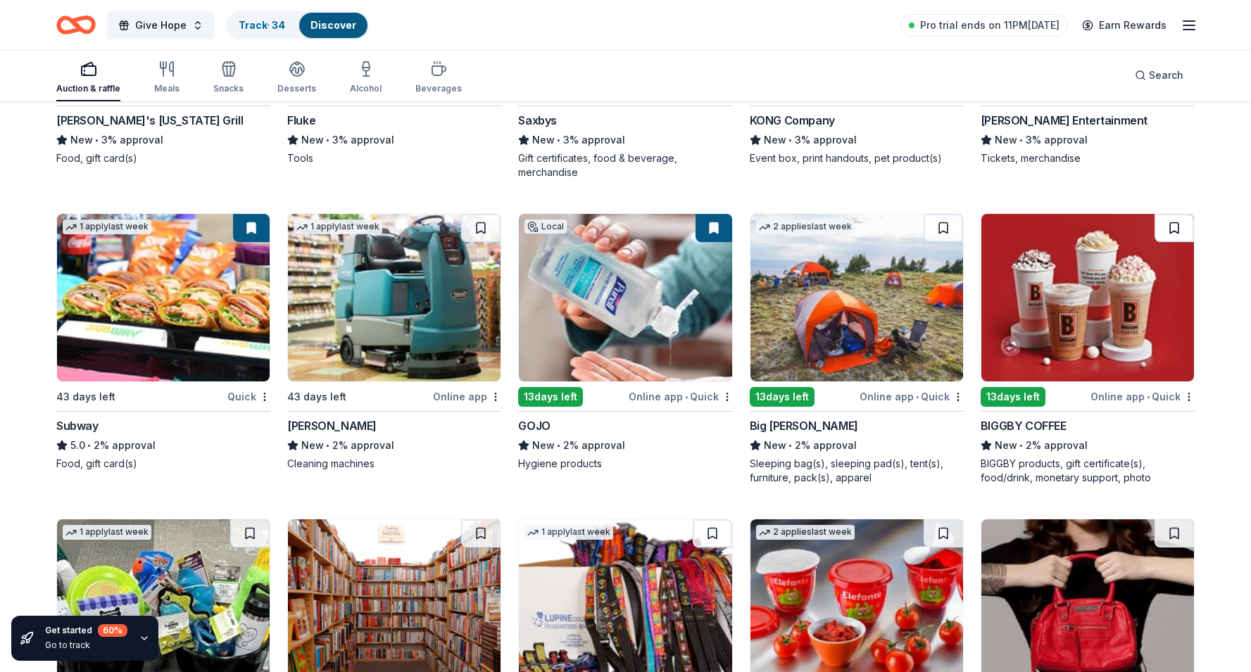
click at [1169, 218] on button at bounding box center [1174, 228] width 39 height 28
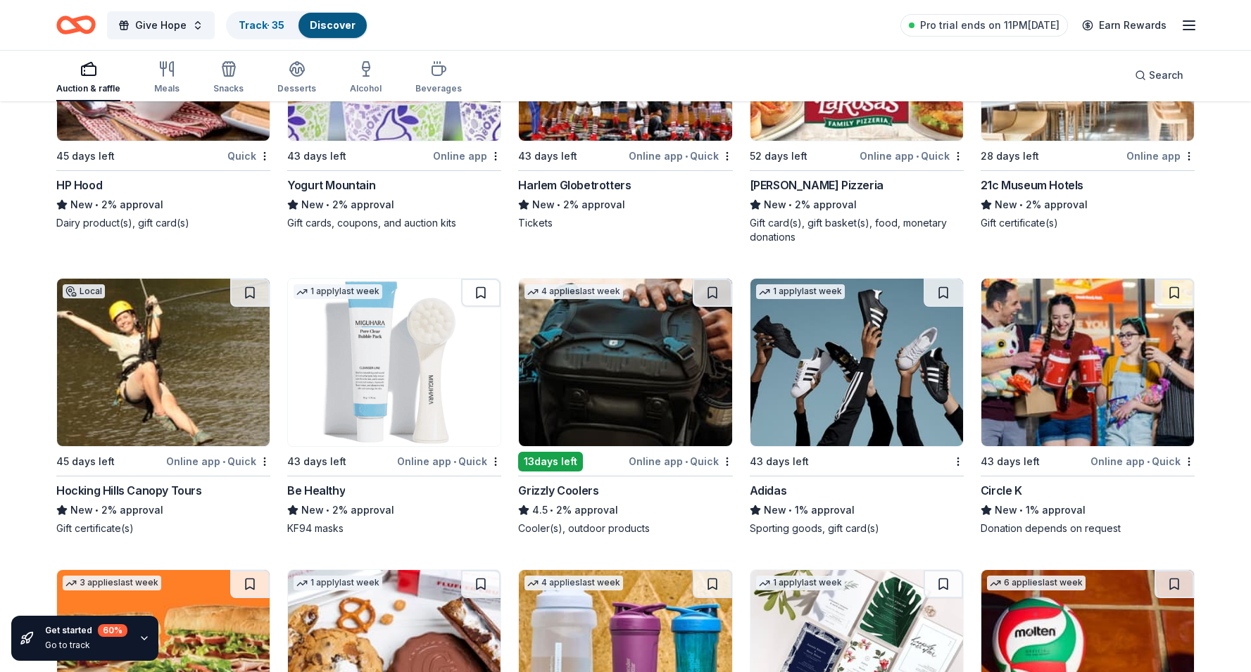
scroll to position [7804, 0]
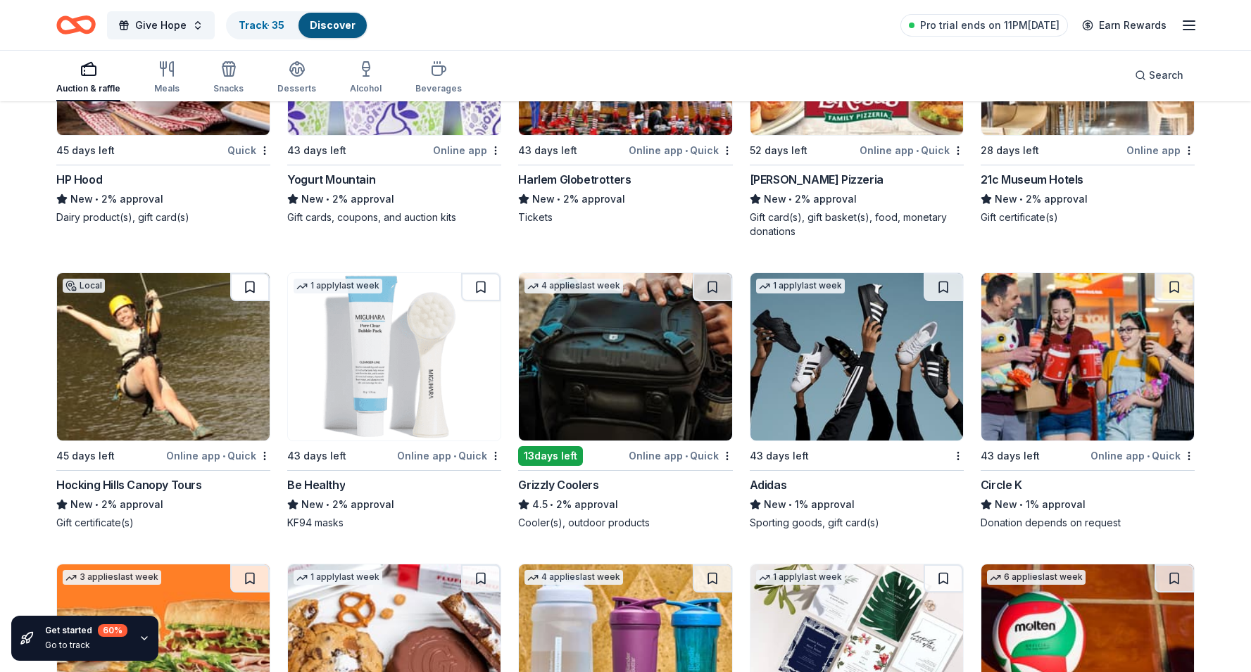
click at [237, 291] on button at bounding box center [249, 287] width 39 height 28
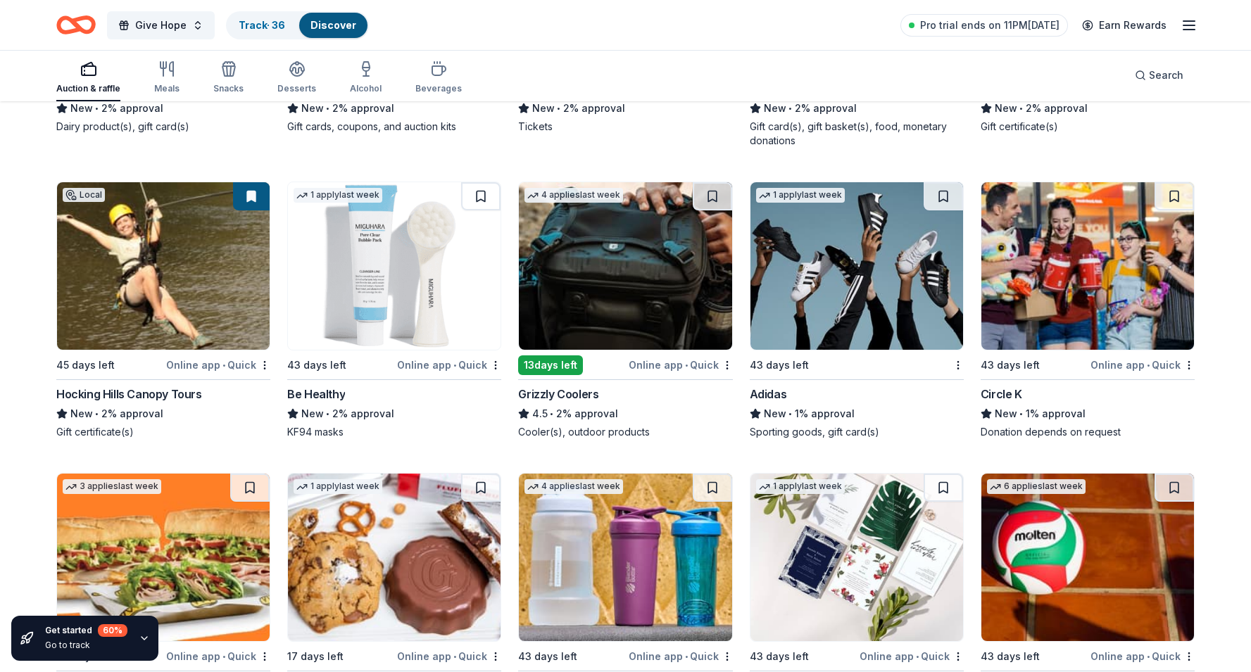
scroll to position [7897, 0]
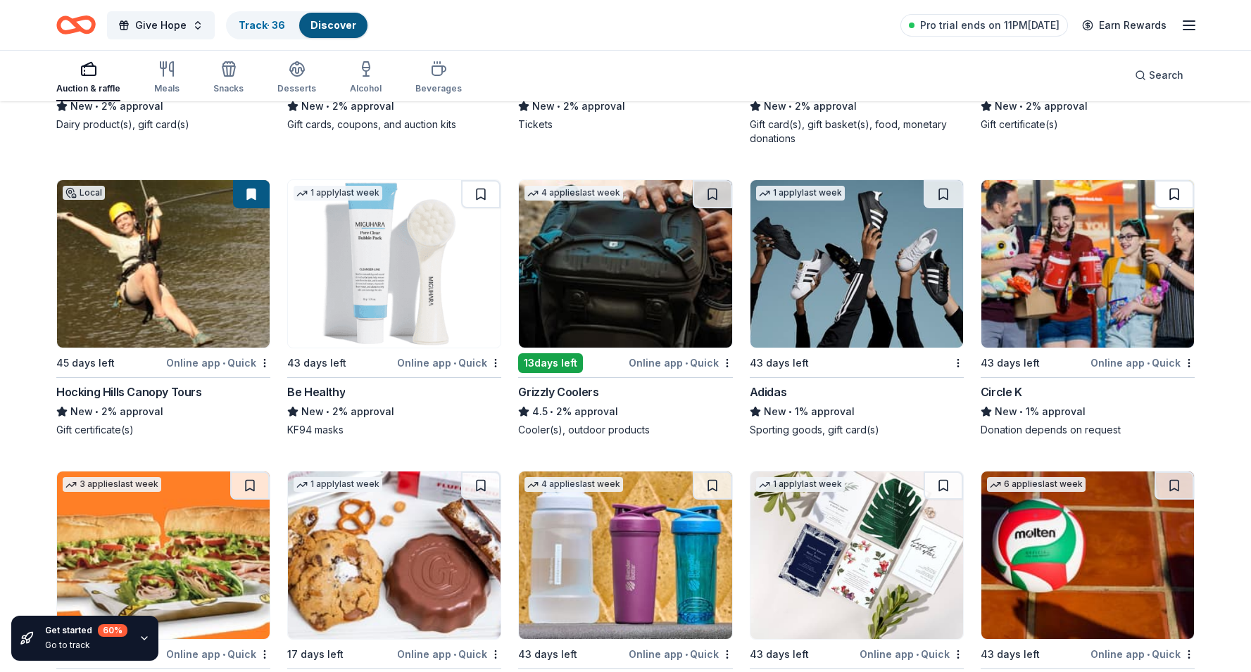
click at [1171, 199] on button at bounding box center [1174, 194] width 39 height 28
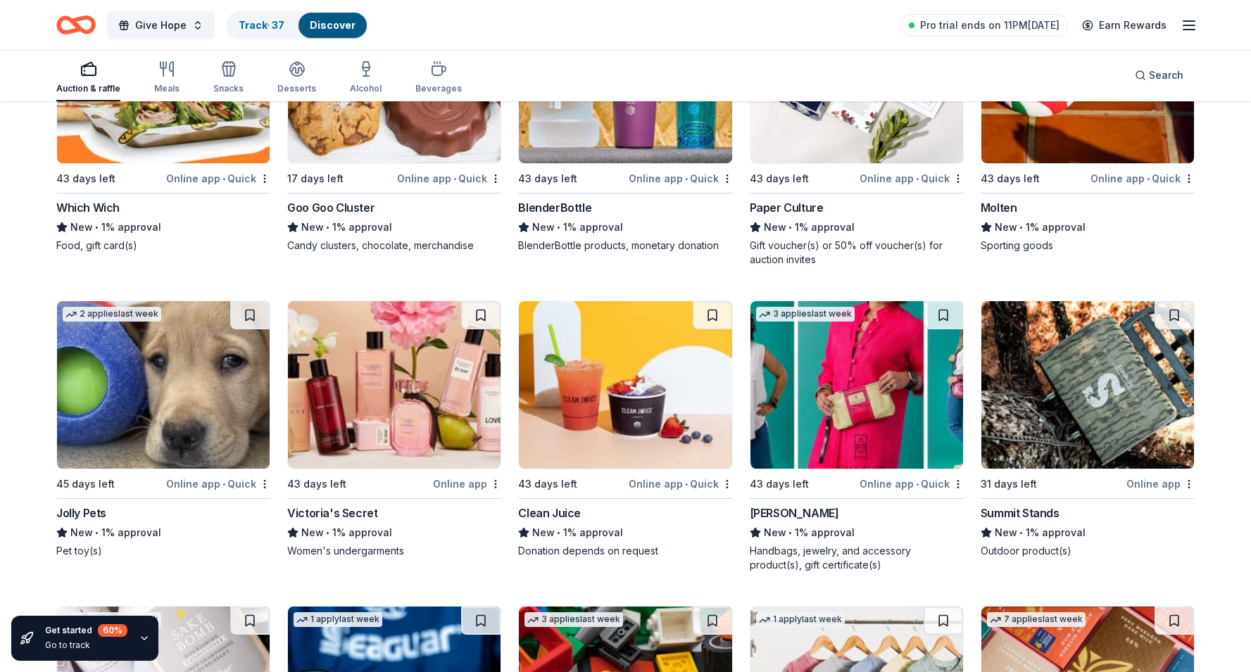
scroll to position [8271, 0]
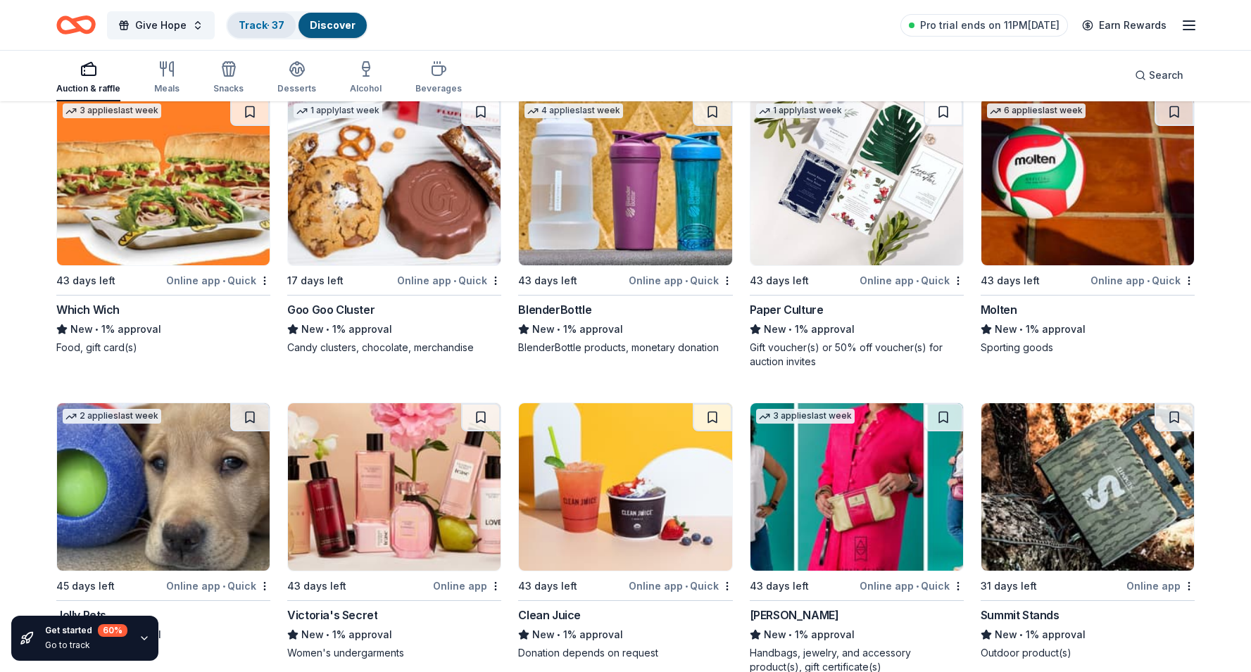
click at [246, 30] on link "Track · 37" at bounding box center [262, 25] width 46 height 12
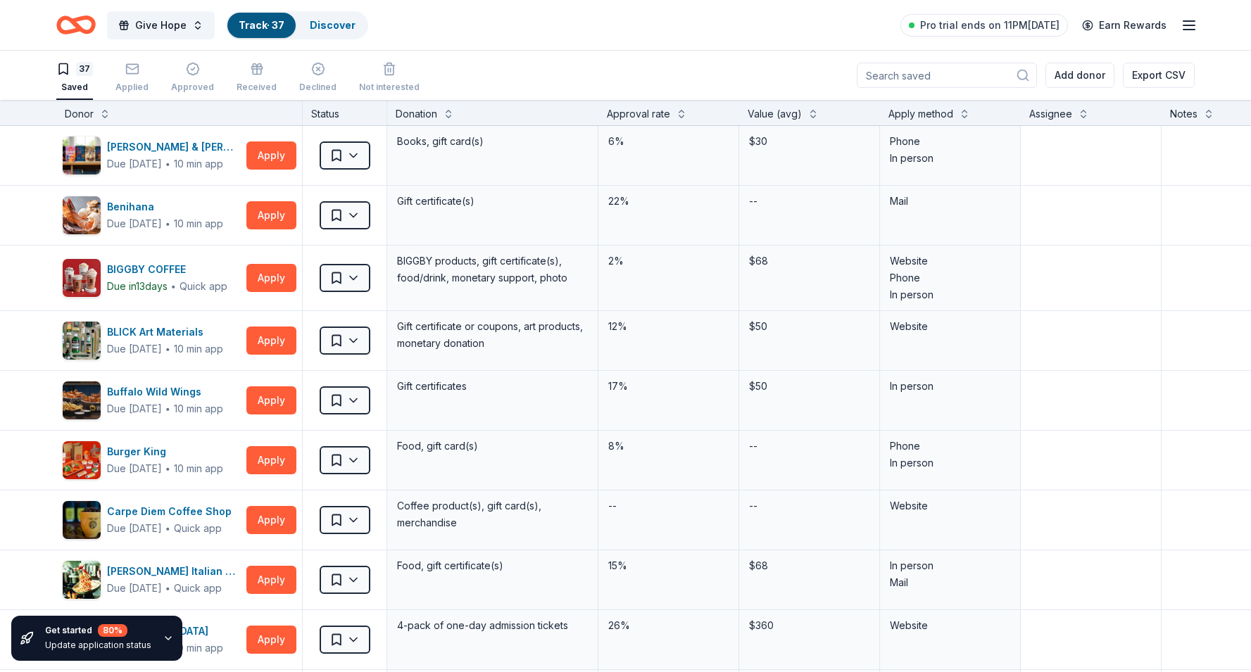
click at [162, 115] on div "Donor" at bounding box center [179, 114] width 229 height 17
click at [104, 115] on button at bounding box center [104, 113] width 11 height 14
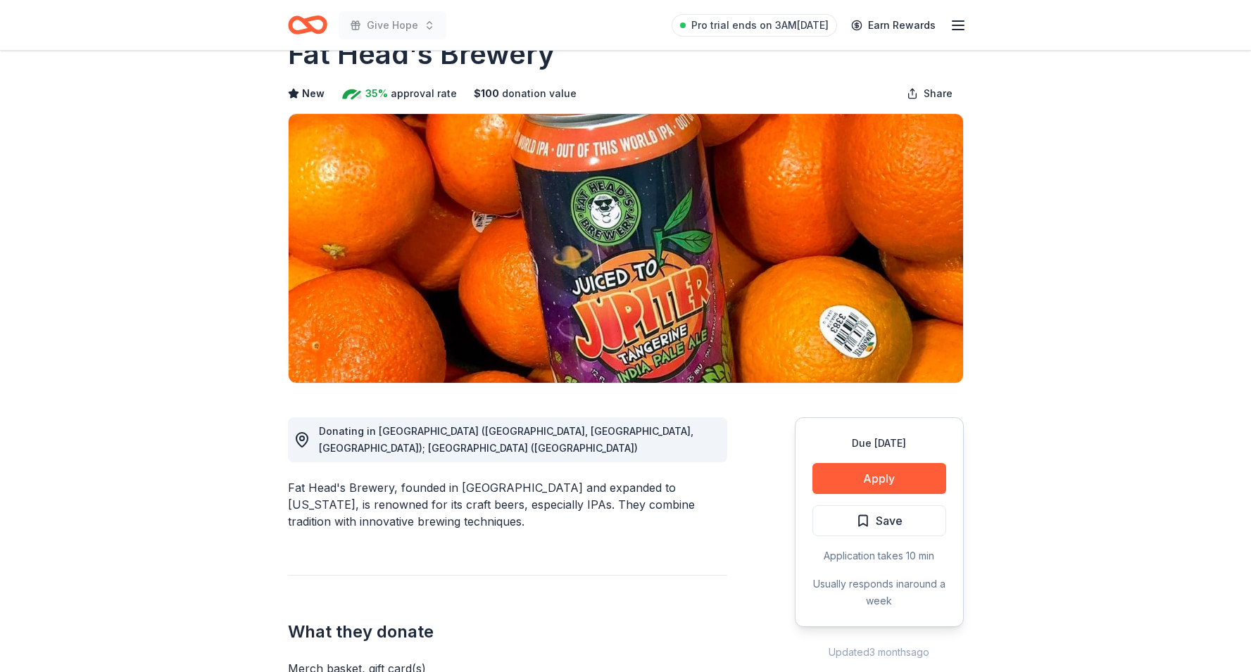
scroll to position [46, 0]
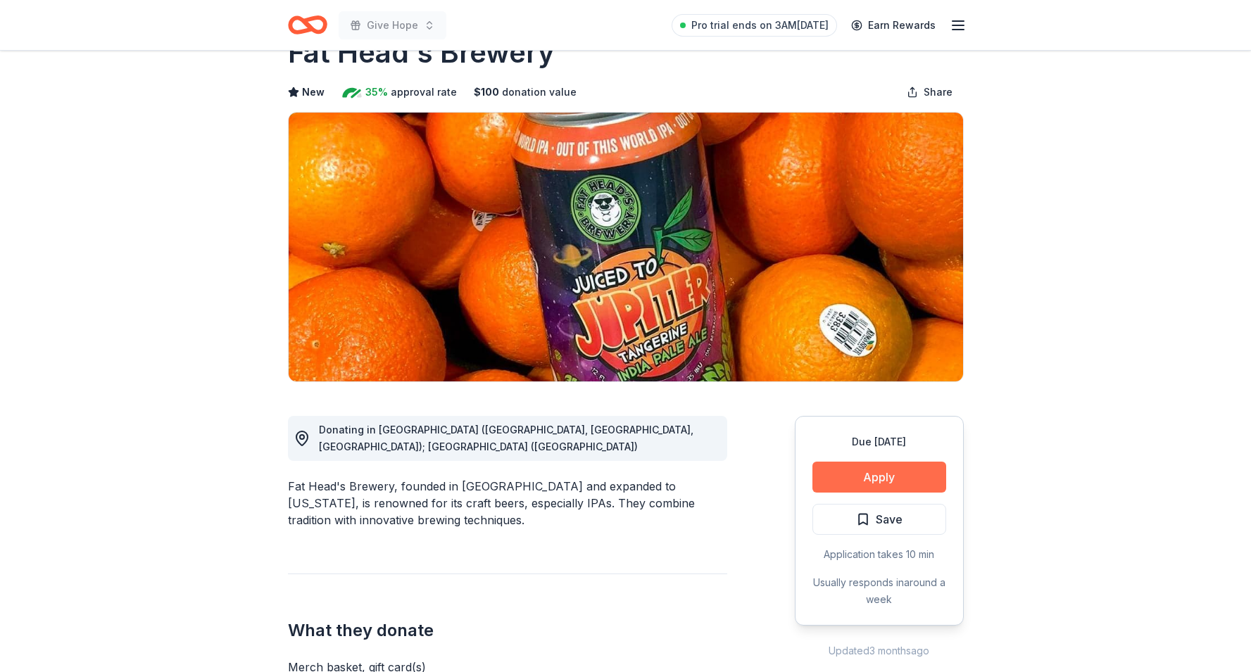
click at [891, 485] on button "Apply" at bounding box center [879, 477] width 134 height 31
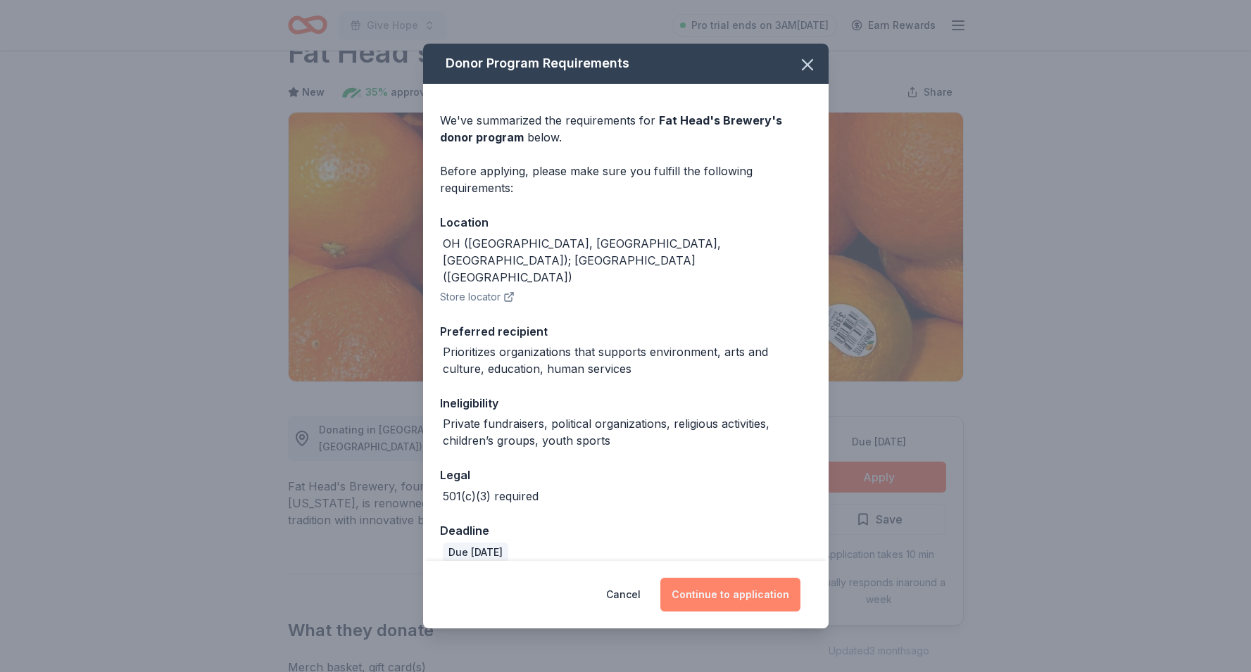
click at [712, 595] on button "Continue to application" at bounding box center [730, 595] width 140 height 34
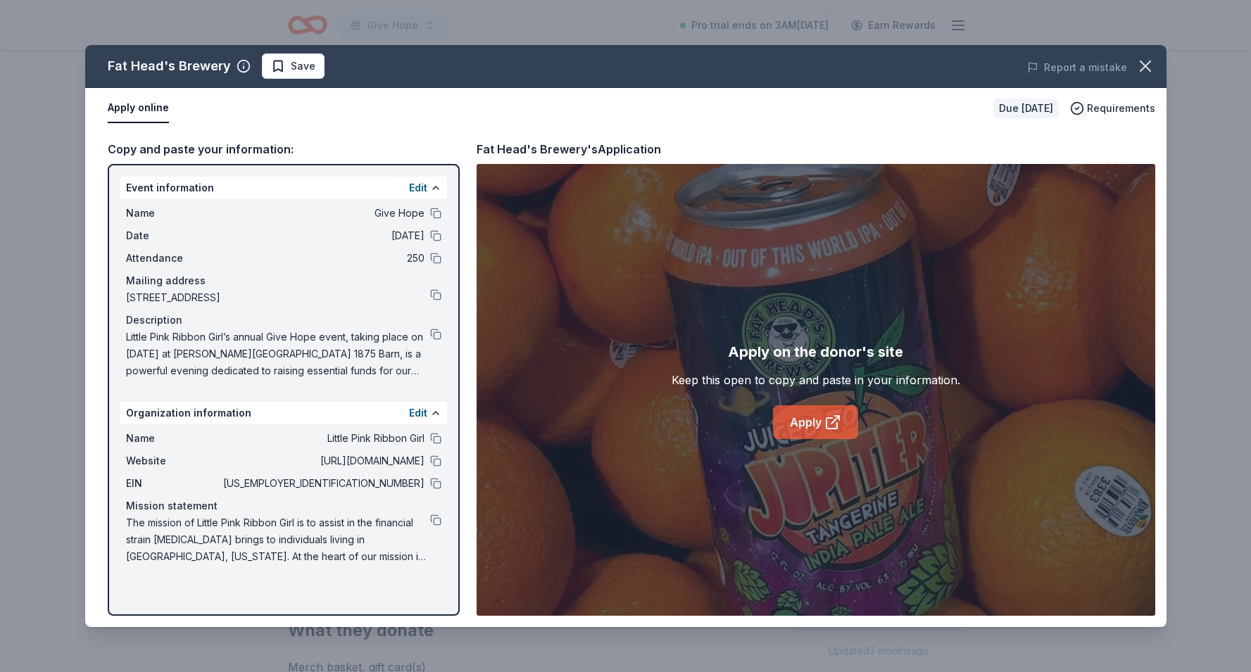
click at [827, 419] on icon at bounding box center [832, 423] width 11 height 11
